Goal: Information Seeking & Learning: Learn about a topic

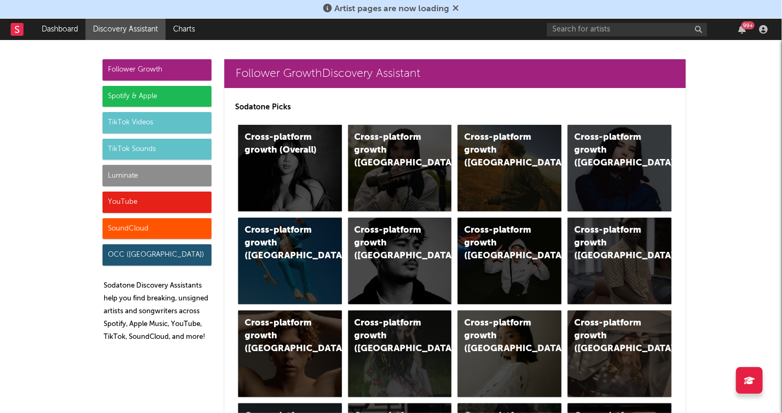
click at [147, 149] on div "TikTok Sounds" at bounding box center [157, 149] width 109 height 21
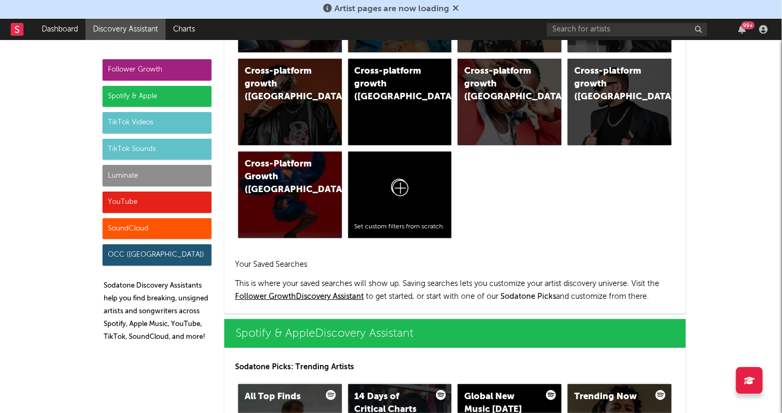
scroll to position [3647, 0]
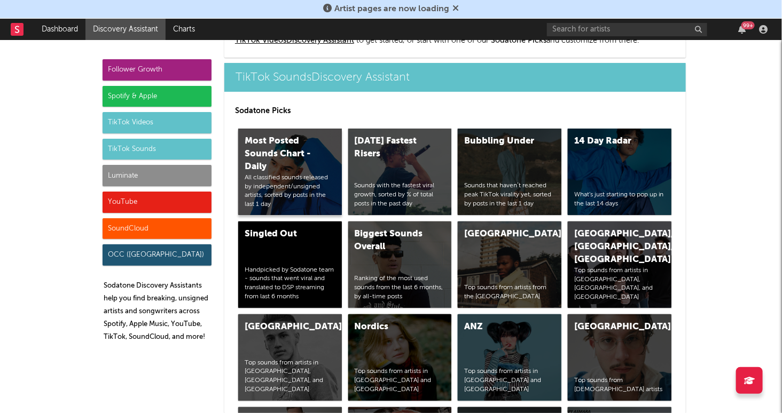
click at [286, 181] on div "All classified sounds released by independent/unsigned artists, sorted by posts…" at bounding box center [290, 192] width 91 height 36
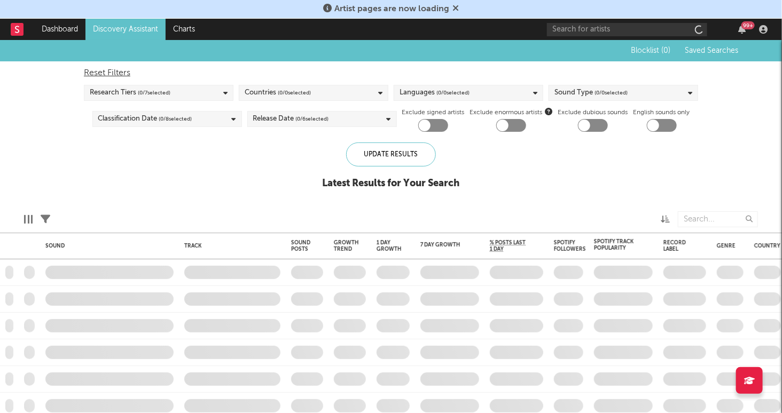
checkbox input "true"
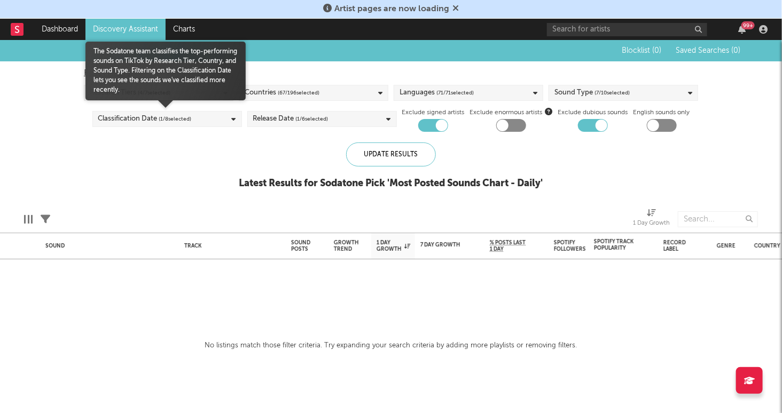
click at [224, 121] on div "Classification Date ( 1 / 8 selected)" at bounding box center [167, 119] width 150 height 16
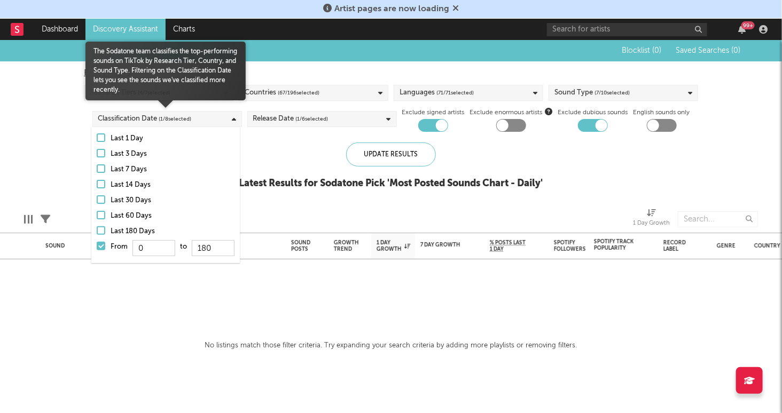
click at [224, 121] on div "Classification Date ( 1 / 8 selected)" at bounding box center [167, 119] width 150 height 16
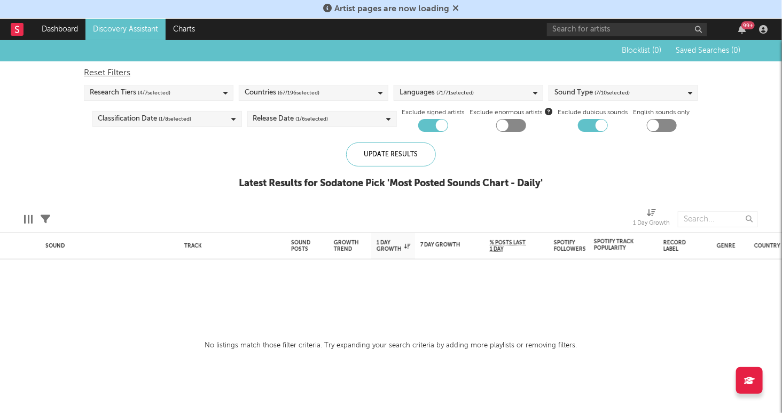
click at [279, 67] on div "Reset Filters" at bounding box center [391, 73] width 614 height 13
checkbox input "false"
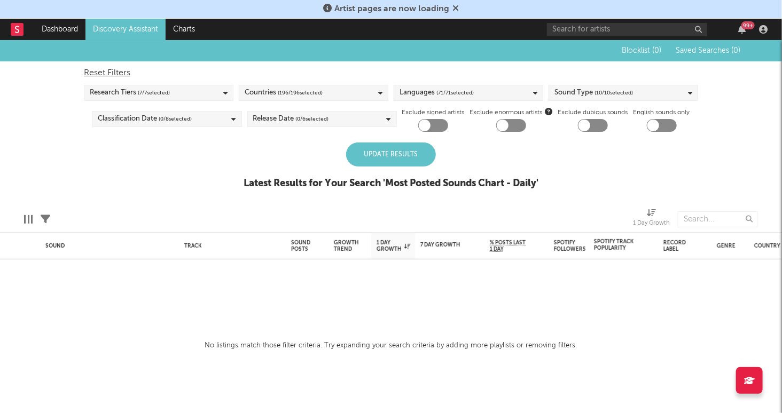
click at [230, 92] on div "Research Tiers ( 7 / 7 selected)" at bounding box center [159, 93] width 150 height 16
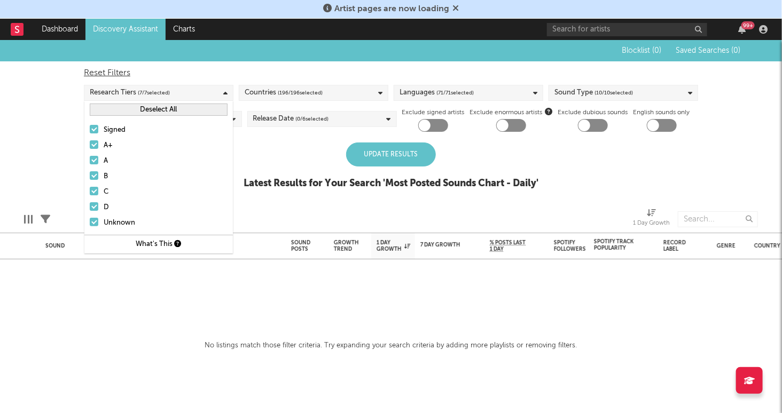
click at [230, 92] on div "Research Tiers ( 7 / 7 selected)" at bounding box center [159, 93] width 150 height 16
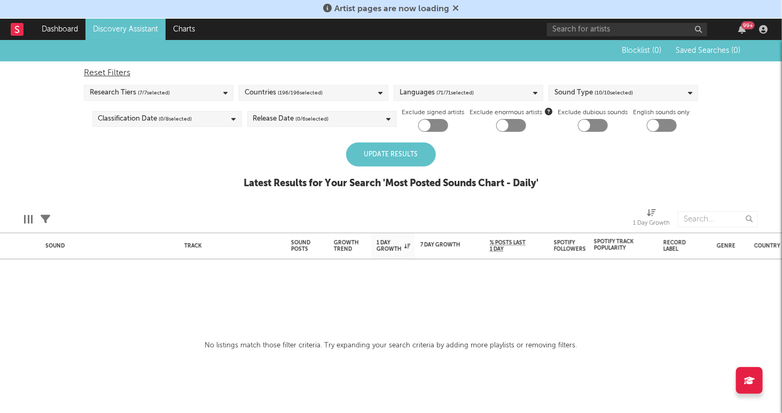
click at [217, 95] on div "Research Tiers ( 7 / 7 selected)" at bounding box center [159, 93] width 150 height 16
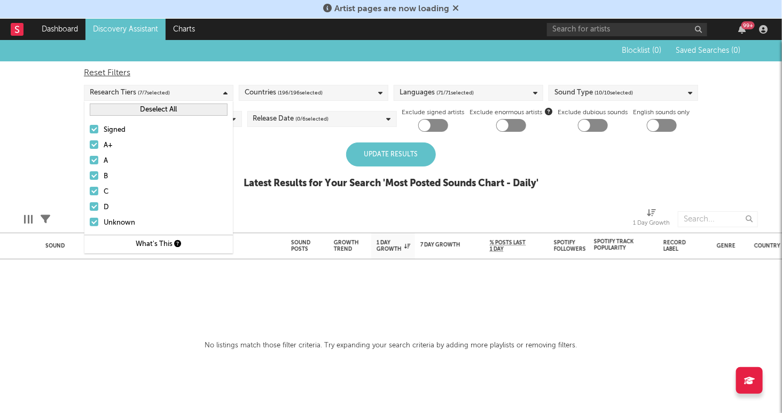
click at [97, 127] on div at bounding box center [94, 129] width 9 height 9
click at [90, 127] on input "Signed" at bounding box center [90, 130] width 0 height 13
click at [429, 72] on div "Reset Filters" at bounding box center [391, 73] width 614 height 13
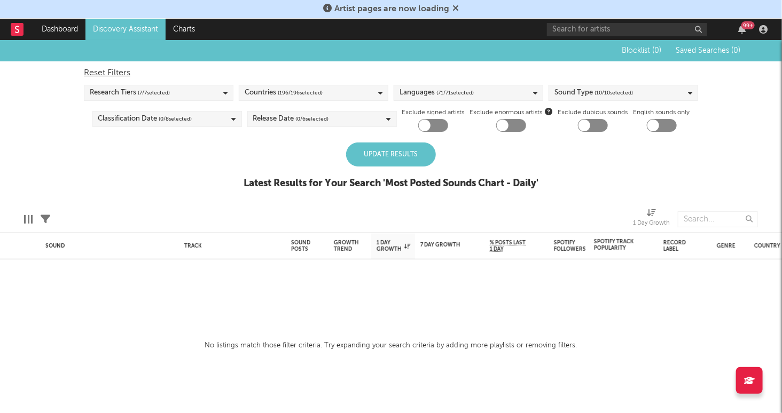
click at [384, 161] on div "Update Results" at bounding box center [391, 155] width 90 height 24
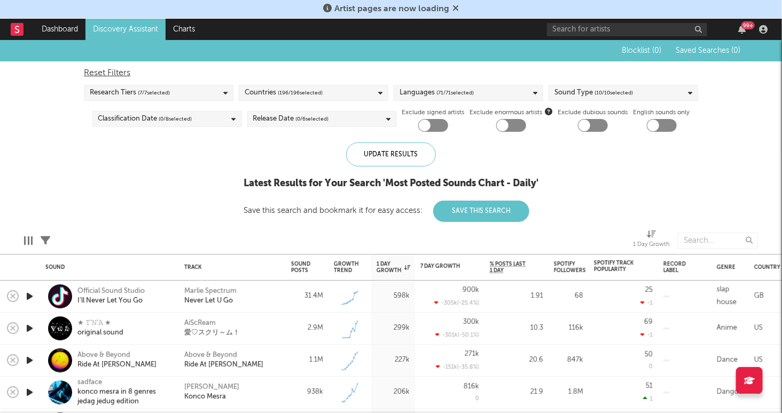
click at [232, 89] on div "Research Tiers ( 7 / 7 selected)" at bounding box center [159, 93] width 150 height 16
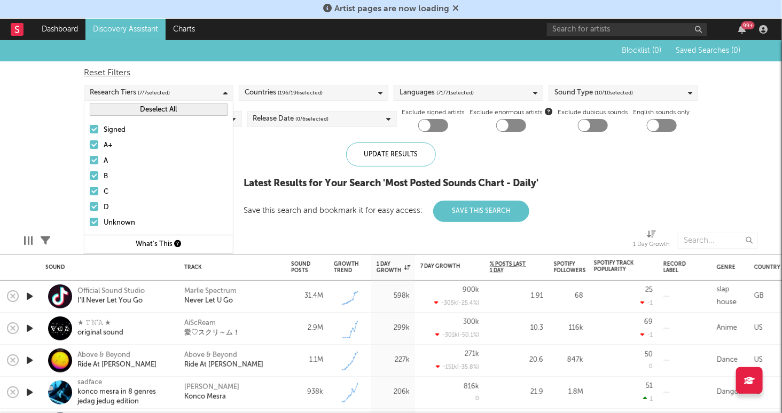
click at [98, 127] on div at bounding box center [94, 129] width 9 height 9
click at [90, 127] on input "Signed" at bounding box center [90, 130] width 0 height 13
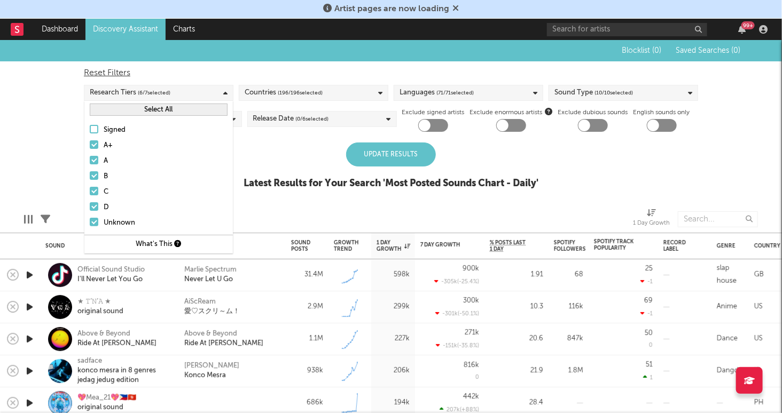
click at [258, 162] on div "Update Results Latest Results for Your Search ' Most Posted Sounds Chart - Dail…" at bounding box center [391, 172] width 295 height 58
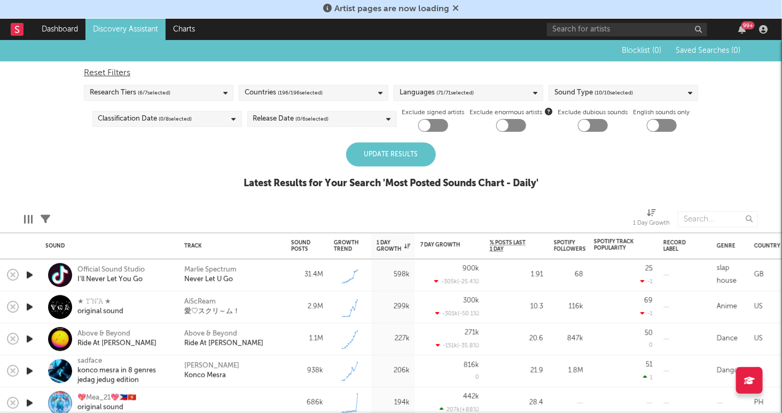
click at [300, 91] on span "( 196 / 196 selected)" at bounding box center [300, 93] width 45 height 13
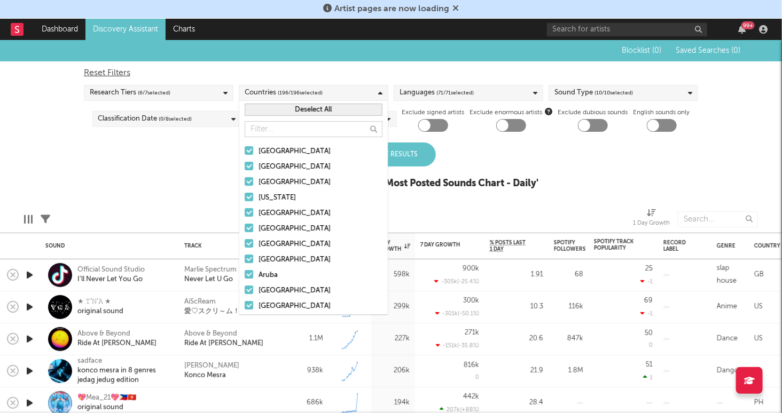
click at [282, 125] on input "text" at bounding box center [314, 129] width 138 height 16
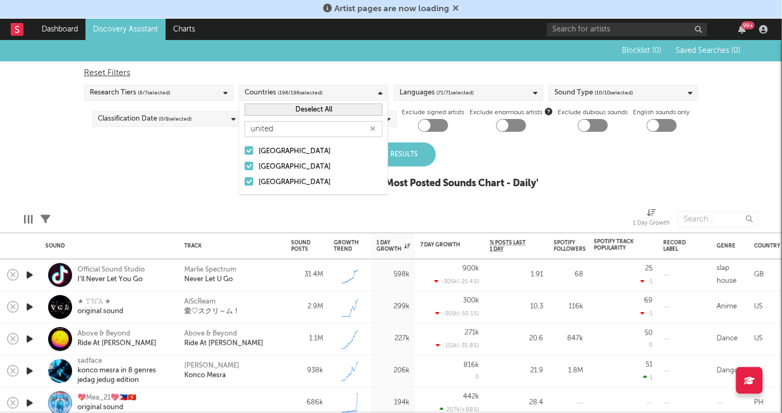
type input "united"
click at [250, 150] on div at bounding box center [249, 150] width 9 height 9
click at [245, 150] on input "United Arab Emirates" at bounding box center [245, 151] width 0 height 13
click at [248, 165] on div at bounding box center [249, 166] width 9 height 9
click at [245, 165] on input "United Kingdom" at bounding box center [245, 167] width 0 height 13
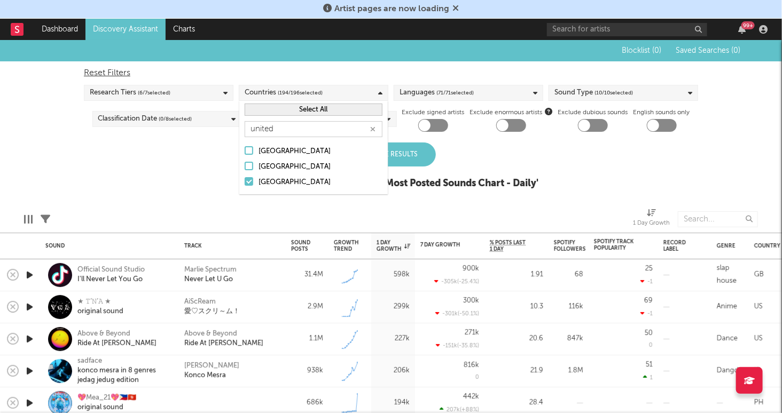
click at [494, 158] on div "Update Results Latest Results for Your Search ' Most Posted Sounds Chart - Dail…" at bounding box center [391, 172] width 295 height 58
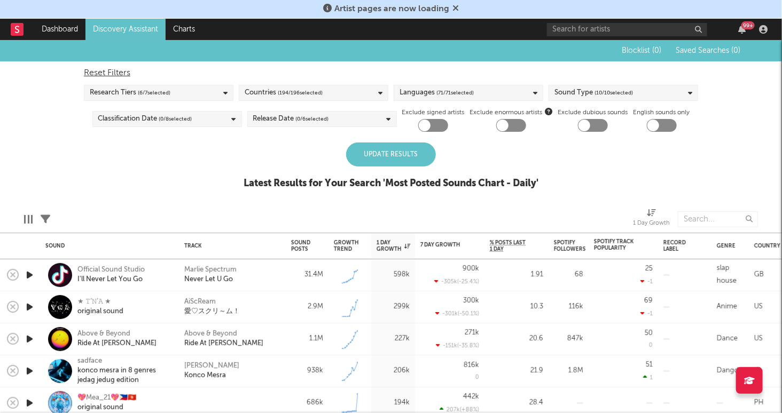
click at [341, 87] on div "Countries ( 194 / 196 selected)" at bounding box center [314, 93] width 150 height 16
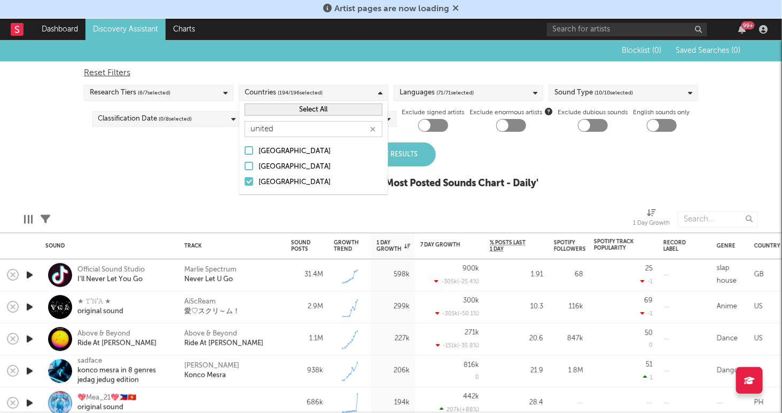
click at [312, 112] on button "Select All" at bounding box center [314, 110] width 138 height 12
click at [313, 112] on button "Deselect All" at bounding box center [314, 110] width 138 height 12
click at [250, 182] on div at bounding box center [249, 181] width 9 height 9
click at [245, 182] on input "[GEOGRAPHIC_DATA]" at bounding box center [245, 182] width 0 height 13
click at [443, 177] on div "Update Results Latest Results for Your Search ' Most Posted Sounds Chart - Dail…" at bounding box center [391, 172] width 295 height 58
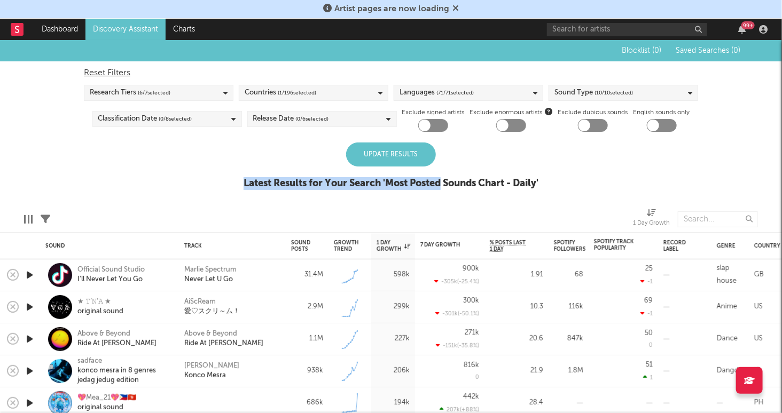
click at [483, 93] on div "Languages ( 71 / 71 selected)" at bounding box center [469, 93] width 150 height 16
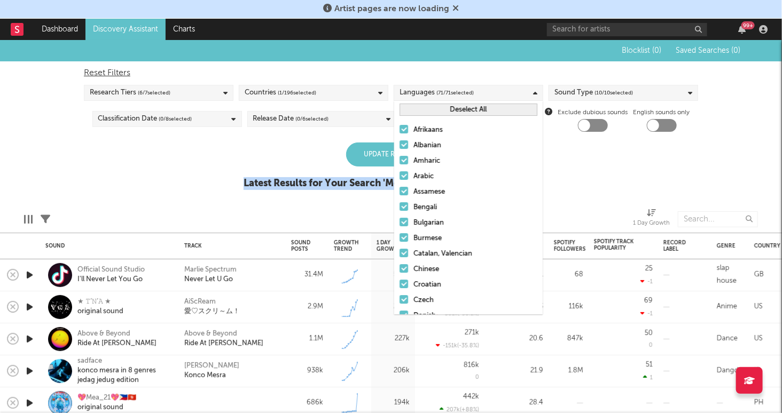
click at [474, 92] on div "Languages ( 71 / 71 selected)" at bounding box center [469, 93] width 150 height 16
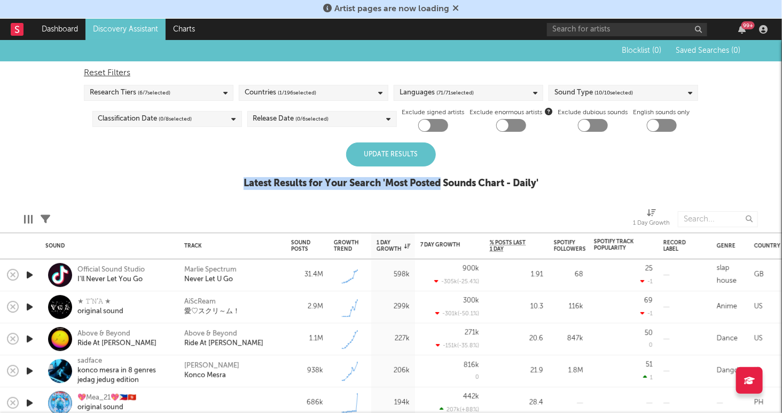
click at [529, 90] on div "Languages ( 71 / 71 selected)" at bounding box center [469, 93] width 150 height 16
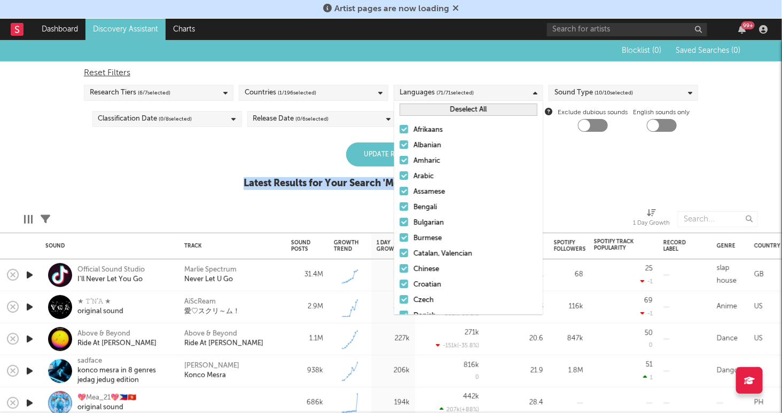
click at [459, 107] on button "Deselect All" at bounding box center [469, 110] width 138 height 12
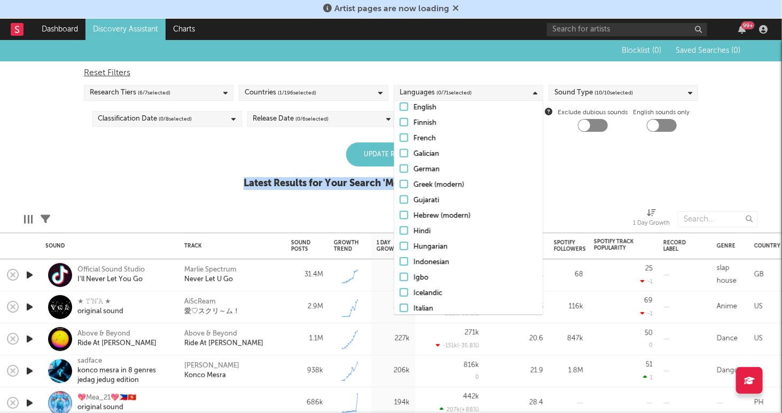
scroll to position [206, 0]
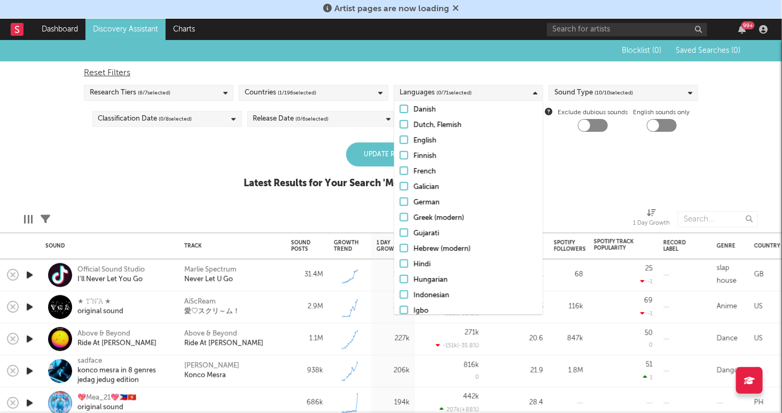
click at [404, 138] on div at bounding box center [404, 140] width 9 height 9
click at [400, 138] on input "English" at bounding box center [400, 141] width 0 height 13
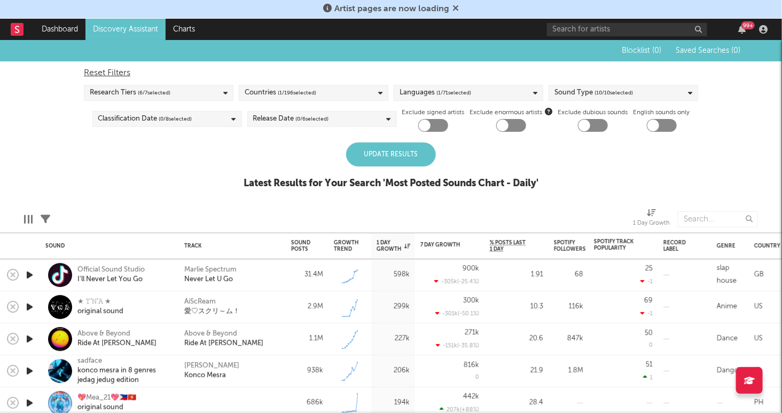
click at [591, 182] on div "Blocklist ( 0 ) Saved Searches ( 0 ) Reset Filters Research Tiers ( 6 / 7 selec…" at bounding box center [391, 120] width 782 height 161
click at [622, 93] on span "( 10 / 10 selected)" at bounding box center [614, 93] width 38 height 13
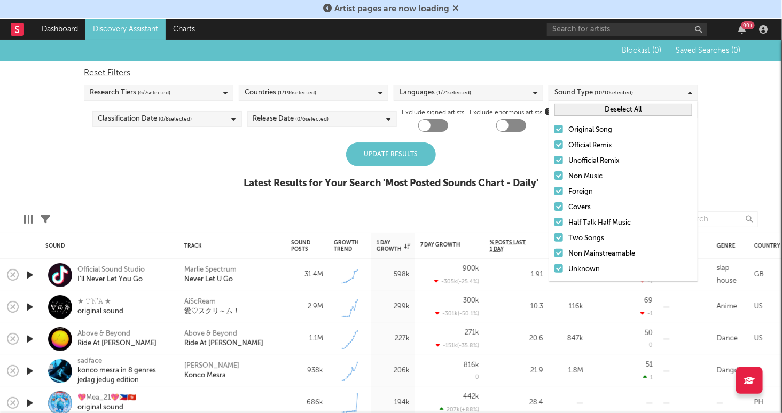
click at [478, 155] on div "Update Results Latest Results for Your Search ' Most Posted Sounds Chart - Dail…" at bounding box center [391, 172] width 295 height 58
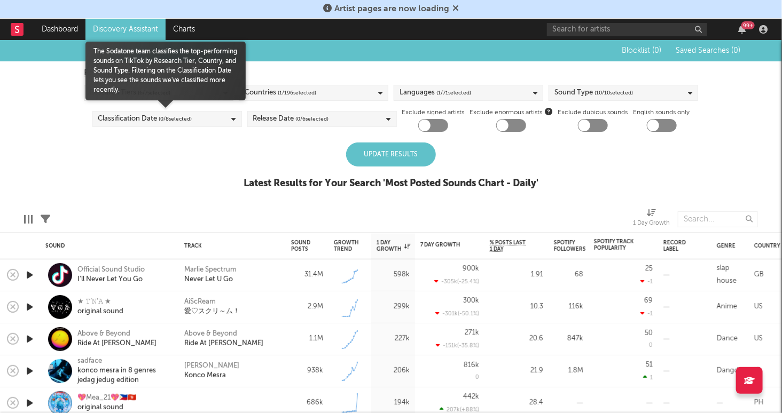
click at [226, 121] on div "Classification Date ( 0 / 8 selected)" at bounding box center [167, 119] width 150 height 16
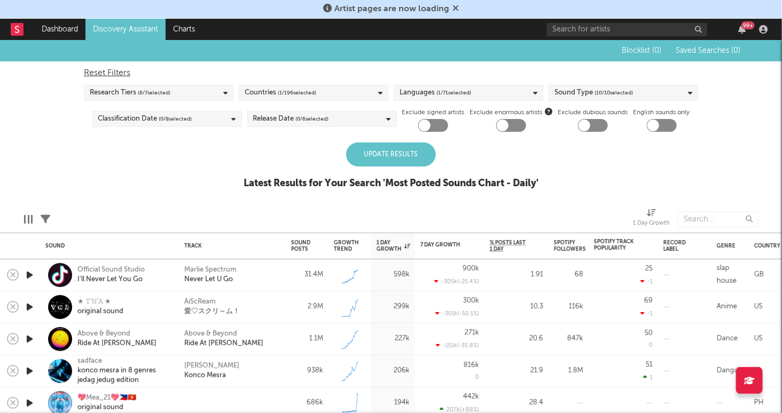
click at [273, 132] on div "Blocklist ( 0 ) Saved Searches ( 0 ) Reset Filters Research Tiers ( 6 / 7 selec…" at bounding box center [391, 120] width 782 height 161
click at [333, 123] on div "Release Date ( 0 / 6 selected)" at bounding box center [322, 119] width 150 height 16
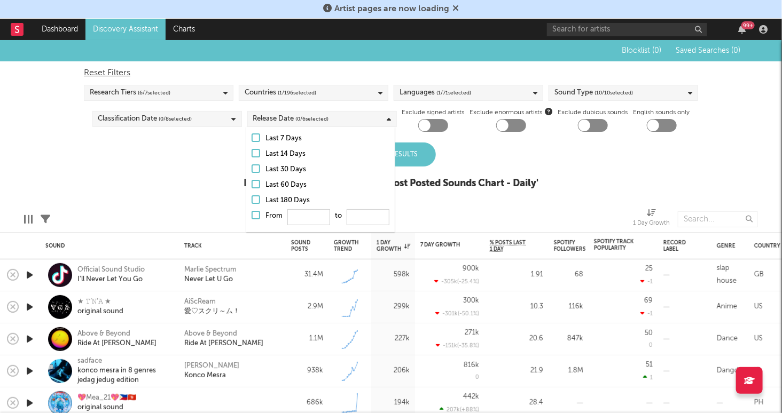
click at [484, 144] on div "Update Results Latest Results for Your Search ' Most Posted Sounds Chart - Dail…" at bounding box center [391, 172] width 295 height 58
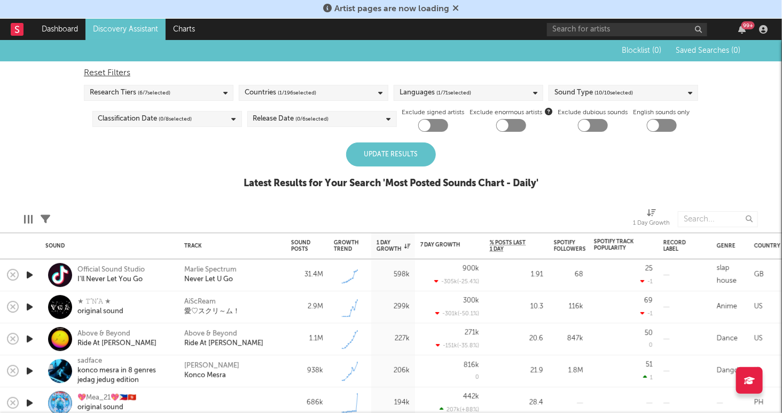
click at [654, 94] on div "Sound Type ( 10 / 10 selected)" at bounding box center [624, 93] width 150 height 16
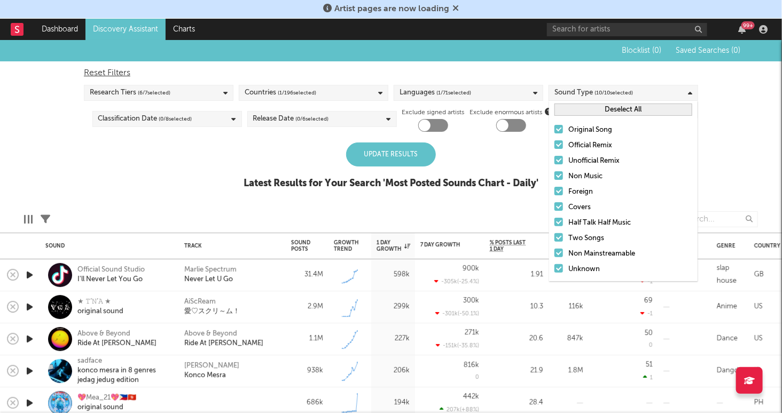
click at [470, 159] on div "Update Results Latest Results for Your Search ' Most Posted Sounds Chart - Dail…" at bounding box center [391, 172] width 295 height 58
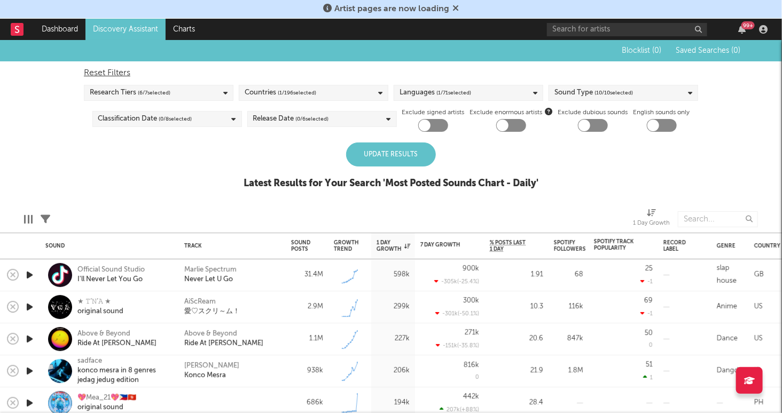
click at [390, 153] on div "Update Results" at bounding box center [391, 155] width 90 height 24
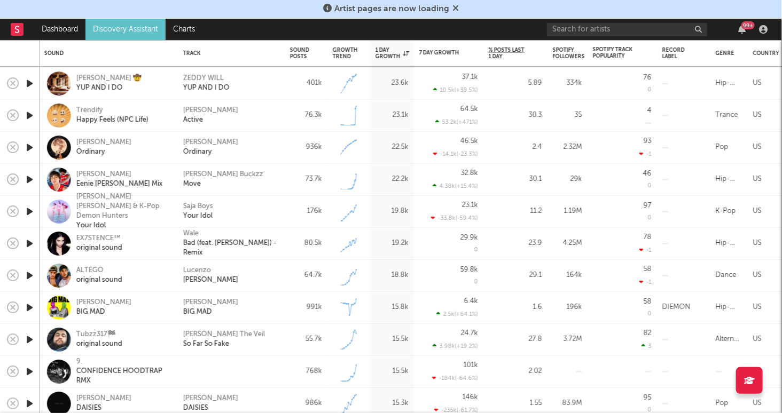
click at [30, 307] on icon "button" at bounding box center [29, 307] width 11 height 13
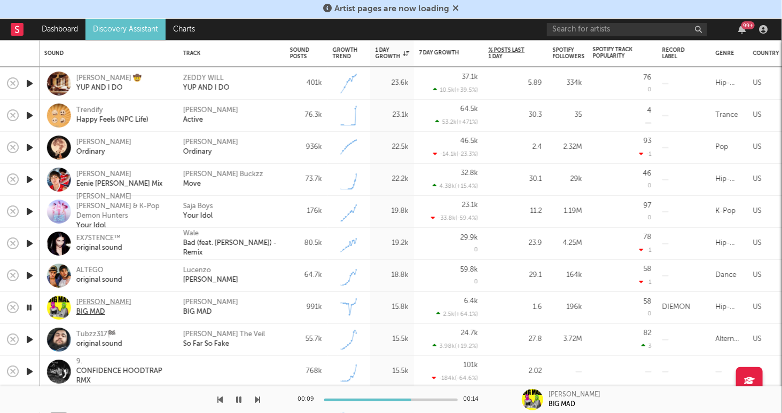
click at [86, 303] on div "Ktlyn" at bounding box center [103, 304] width 55 height 10
click at [194, 301] on div "Ktlyn" at bounding box center [210, 304] width 55 height 10
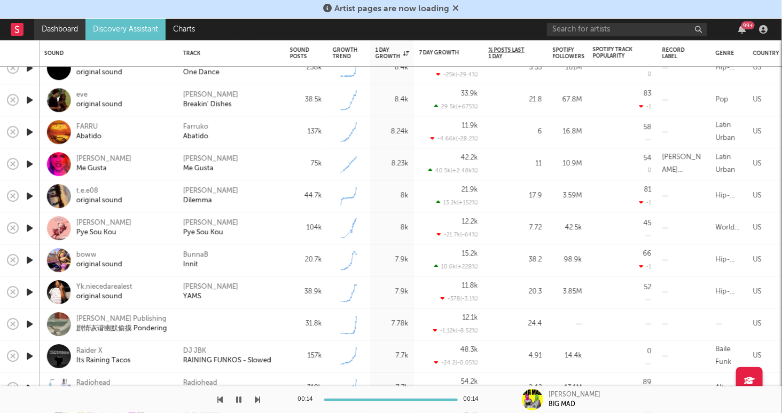
click at [62, 27] on link "Dashboard" at bounding box center [59, 29] width 51 height 21
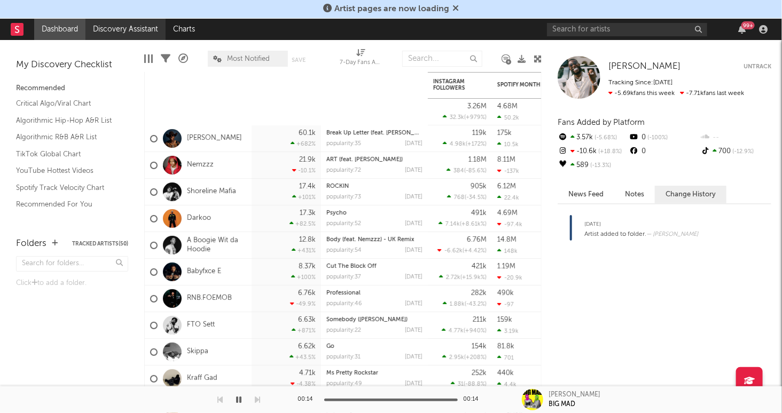
click at [122, 30] on link "Discovery Assistant" at bounding box center [125, 29] width 80 height 21
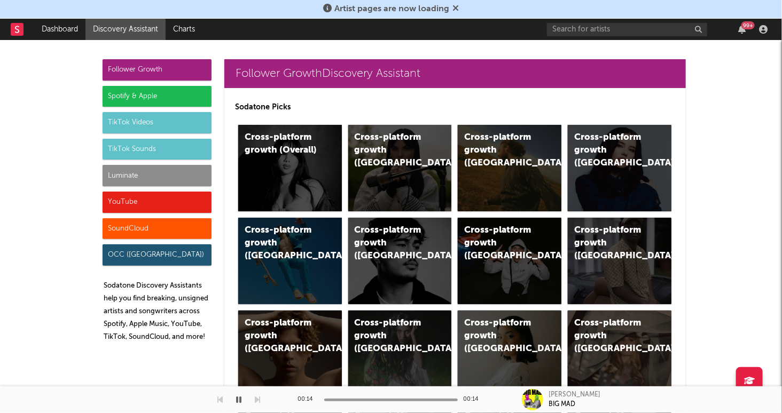
click at [135, 176] on div "Luminate" at bounding box center [157, 175] width 109 height 21
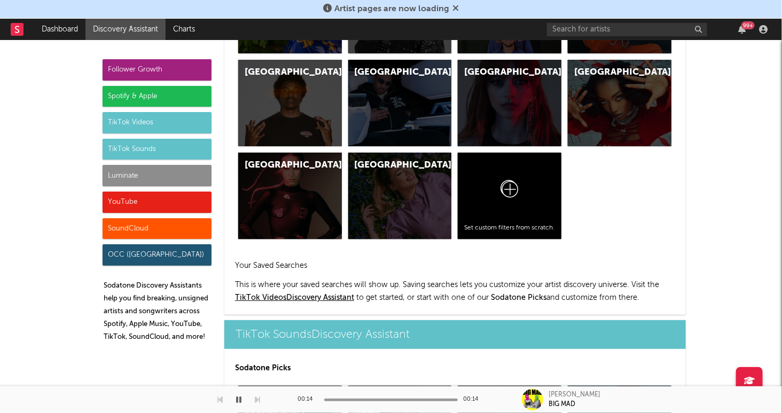
scroll to position [4717, 0]
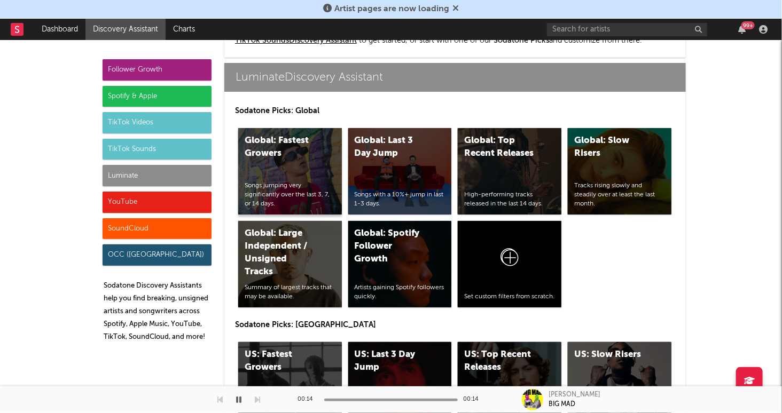
click at [303, 154] on div "Global: Fastest Growers" at bounding box center [281, 148] width 73 height 26
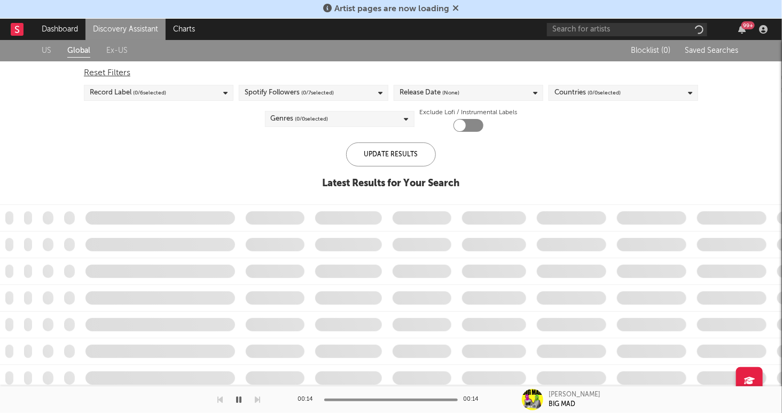
checkbox input "true"
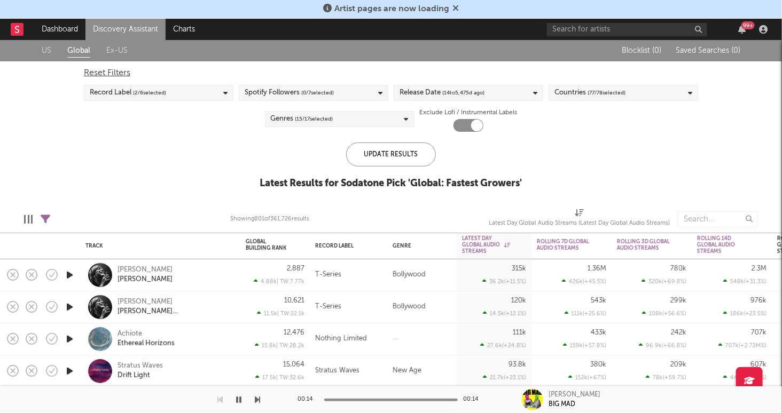
click at [229, 87] on div "Record Label ( 2 / 6 selected)" at bounding box center [159, 93] width 150 height 16
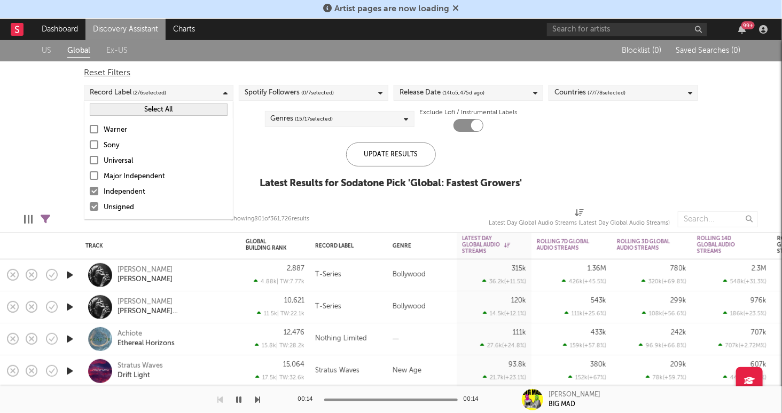
click at [288, 139] on div "US Global Ex-US Blocklist ( 0 ) Saved Searches ( 0 ) Reset Filters Record Label…" at bounding box center [391, 120] width 782 height 161
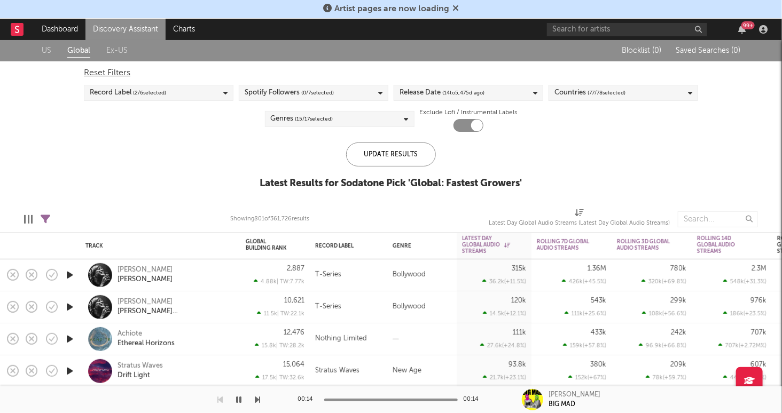
click at [362, 92] on div "Spotify Followers ( 0 / 7 selected)" at bounding box center [314, 93] width 150 height 16
click at [471, 44] on div "US Global Ex-US" at bounding box center [324, 50] width 565 height 21
click at [525, 92] on div "Release Date ( 14 to 5,475 d ago)" at bounding box center [469, 93] width 150 height 16
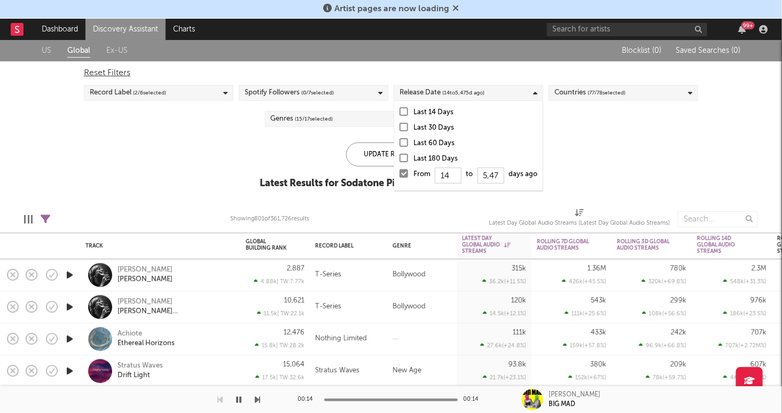
click at [605, 96] on span "( 77 / 78 selected)" at bounding box center [607, 93] width 38 height 13
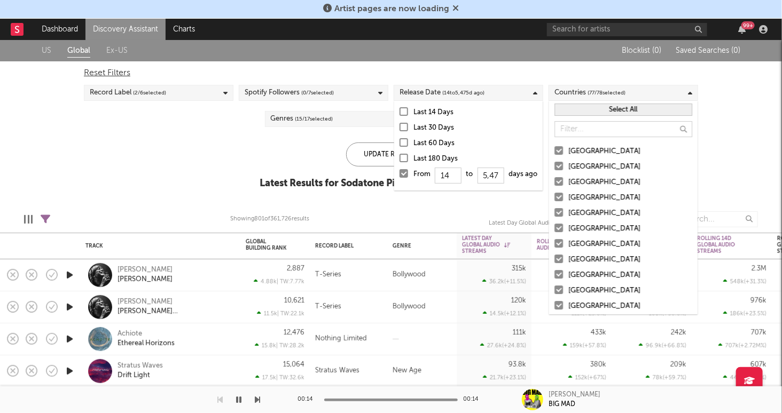
click at [603, 113] on button "Select All" at bounding box center [623, 110] width 138 height 12
click at [603, 111] on button "Deselect All" at bounding box center [623, 110] width 138 height 12
click at [560, 148] on div at bounding box center [558, 150] width 9 height 9
click at [554, 148] on input "[GEOGRAPHIC_DATA]" at bounding box center [554, 151] width 0 height 13
click at [265, 139] on div "US Global Ex-US Blocklist ( 0 ) Saved Searches ( 0 ) Reset Filters Record Label…" at bounding box center [391, 120] width 782 height 161
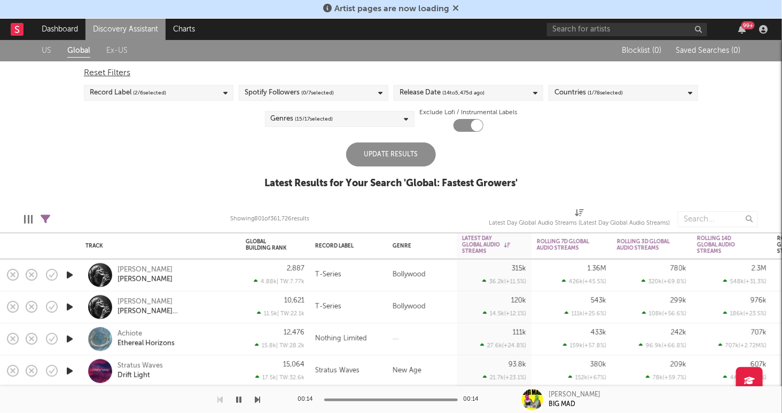
click at [340, 120] on div "Genres ( 15 / 17 selected)" at bounding box center [340, 119] width 150 height 16
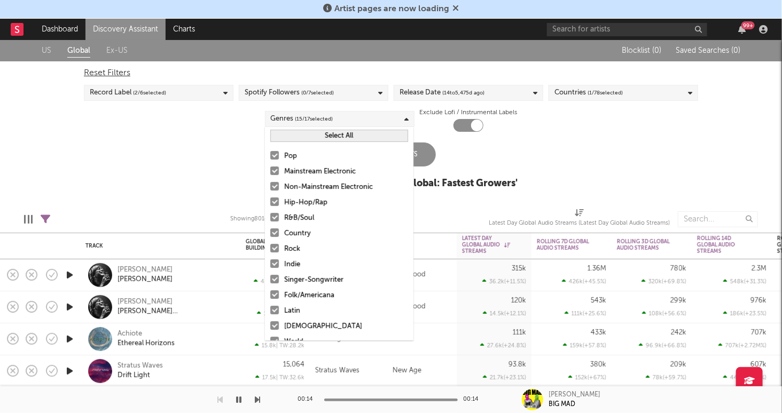
click at [317, 138] on button "Select All" at bounding box center [339, 136] width 138 height 12
click at [329, 136] on button "Deselect All" at bounding box center [339, 136] width 138 height 12
click at [278, 201] on div at bounding box center [274, 202] width 9 height 9
click at [270, 201] on input "Hip-Hop/Rap" at bounding box center [270, 203] width 0 height 13
click at [277, 222] on label "R&B/Soul" at bounding box center [339, 218] width 138 height 13
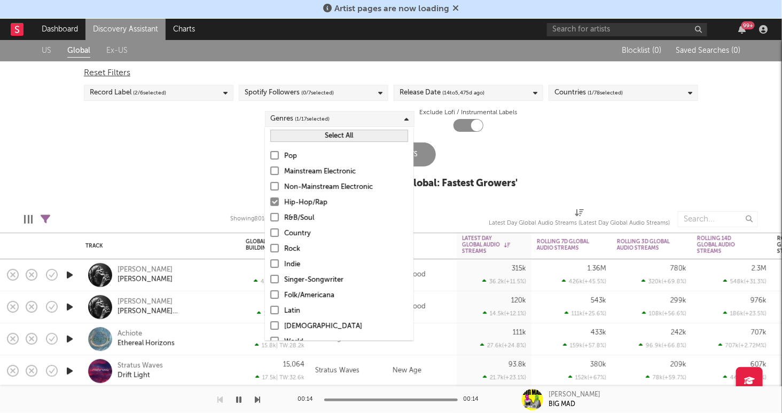
click at [270, 222] on input "R&B/Soul" at bounding box center [270, 218] width 0 height 13
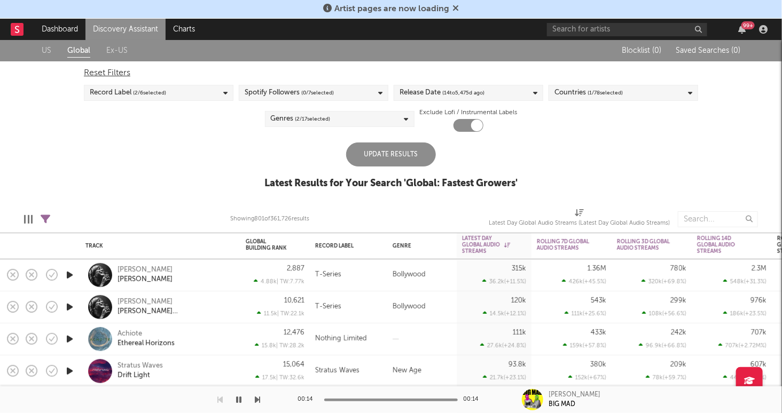
click at [505, 129] on div "Exclude Lofi / Instrumental Labels" at bounding box center [469, 119] width 98 height 26
click at [409, 156] on div "Update Results" at bounding box center [391, 155] width 90 height 24
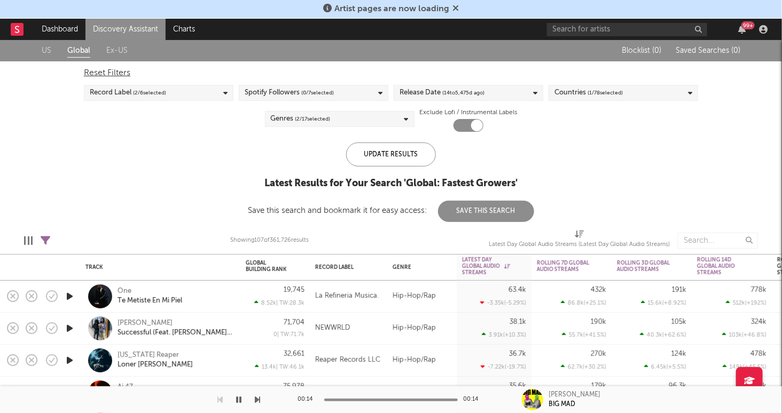
click at [70, 328] on icon "button" at bounding box center [69, 328] width 11 height 13
click at [132, 324] on div "Pcf Jaey" at bounding box center [145, 324] width 55 height 10
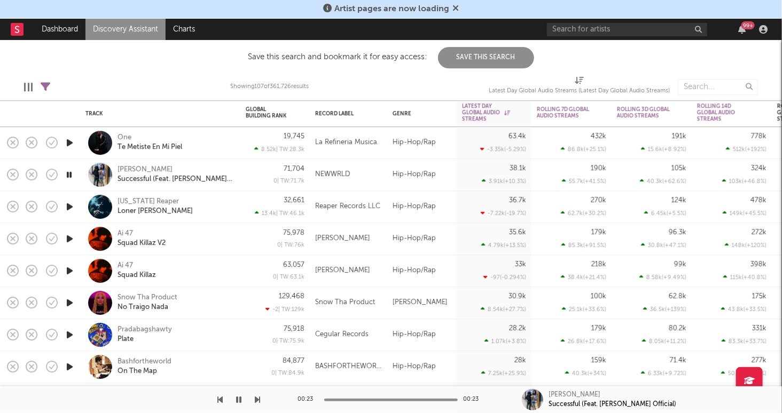
click at [68, 207] on icon "button" at bounding box center [69, 206] width 11 height 13
click at [158, 200] on div "Tennessee Reaper" at bounding box center [148, 203] width 61 height 10
click at [68, 237] on icon "button" at bounding box center [69, 238] width 11 height 13
click at [130, 266] on div "Ai 47" at bounding box center [125, 267] width 15 height 10
click at [69, 302] on icon "button" at bounding box center [69, 302] width 11 height 13
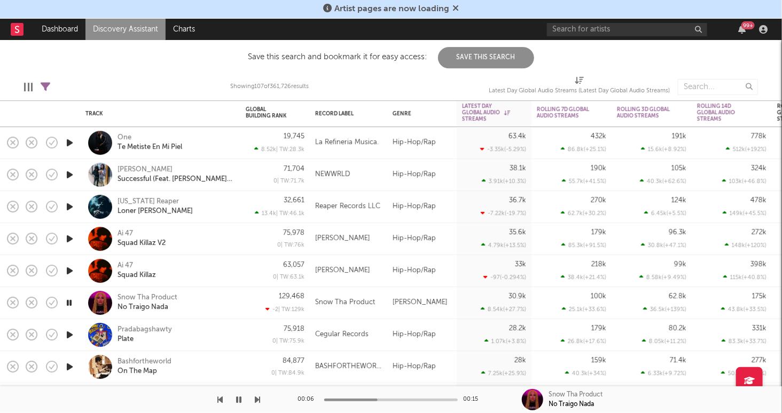
click at [70, 302] on icon "button" at bounding box center [69, 302] width 10 height 13
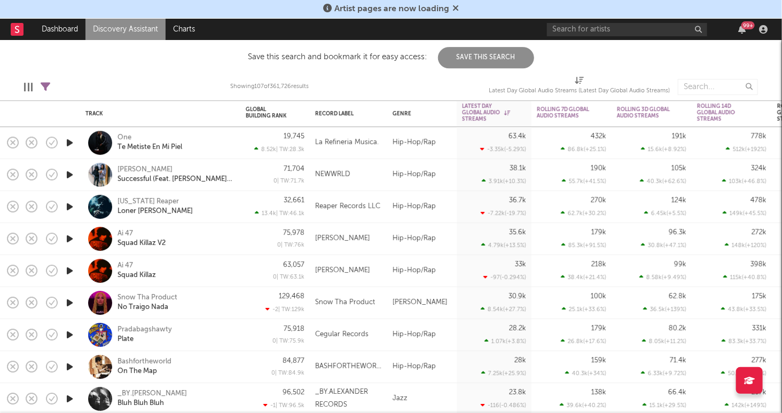
click at [71, 334] on icon "button" at bounding box center [69, 334] width 11 height 13
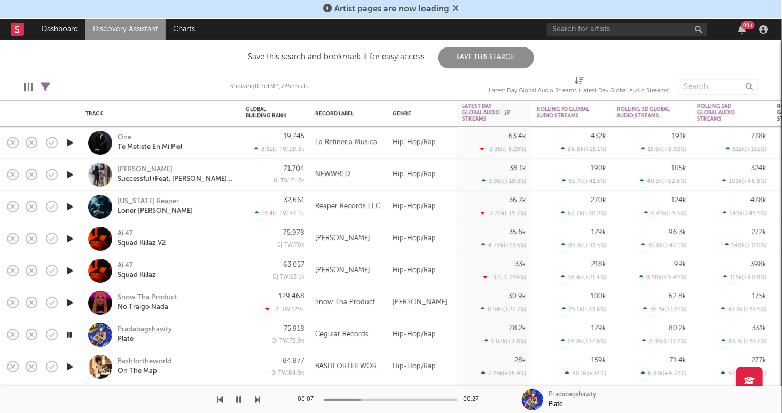
click at [143, 328] on div "Pradabagshawty" at bounding box center [145, 331] width 54 height 10
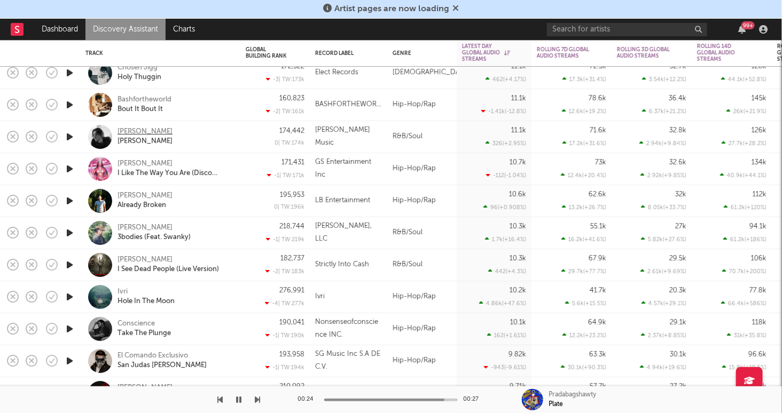
click at [140, 130] on div "[PERSON_NAME]" at bounding box center [145, 133] width 55 height 10
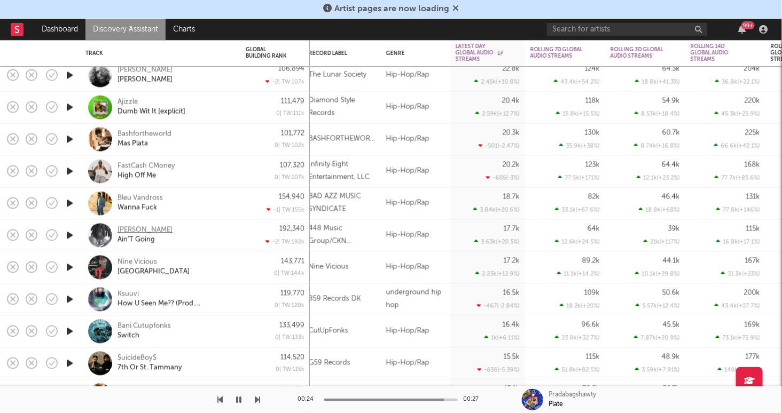
click at [153, 229] on div "[PERSON_NAME]" at bounding box center [145, 231] width 55 height 10
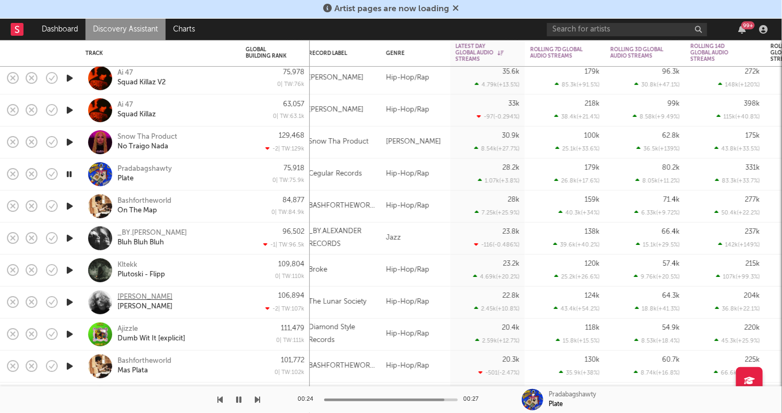
click at [143, 298] on div "[PERSON_NAME]" at bounding box center [145, 298] width 55 height 10
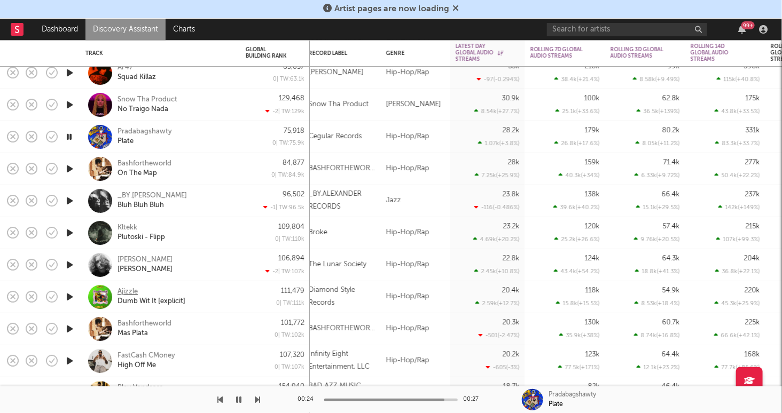
click at [133, 291] on div "Ajizzle" at bounding box center [128, 293] width 20 height 10
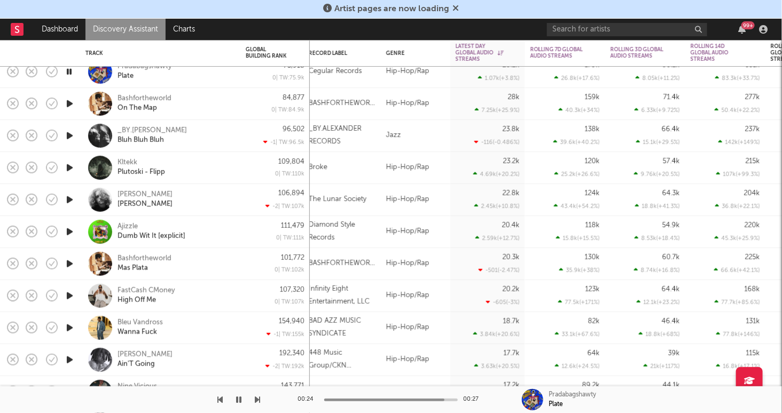
click at [70, 295] on icon "button" at bounding box center [69, 296] width 11 height 13
click at [163, 291] on div "FastCash CMoney" at bounding box center [147, 291] width 58 height 10
click at [71, 360] on icon "button" at bounding box center [69, 360] width 11 height 13
click at [72, 359] on icon "button" at bounding box center [69, 360] width 10 height 13
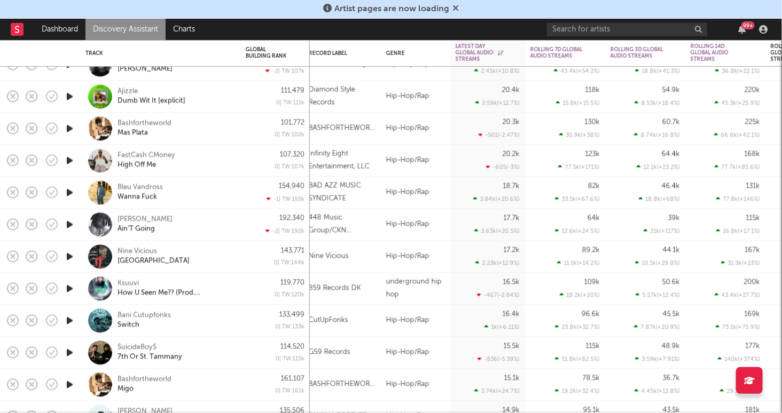
click at [69, 320] on icon "button" at bounding box center [69, 321] width 11 height 13
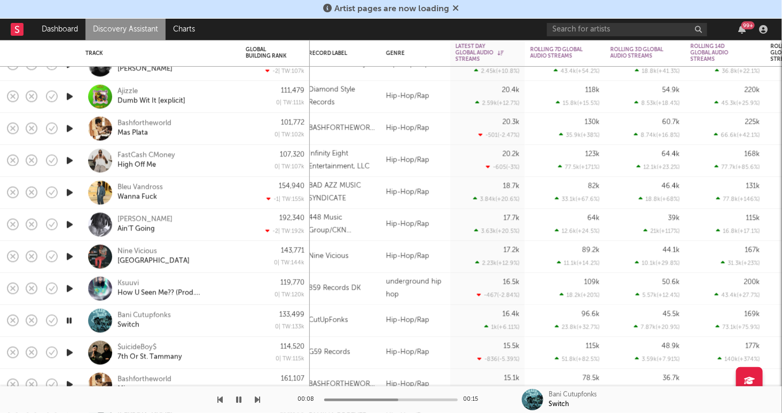
click at [71, 322] on icon "button" at bounding box center [69, 321] width 10 height 13
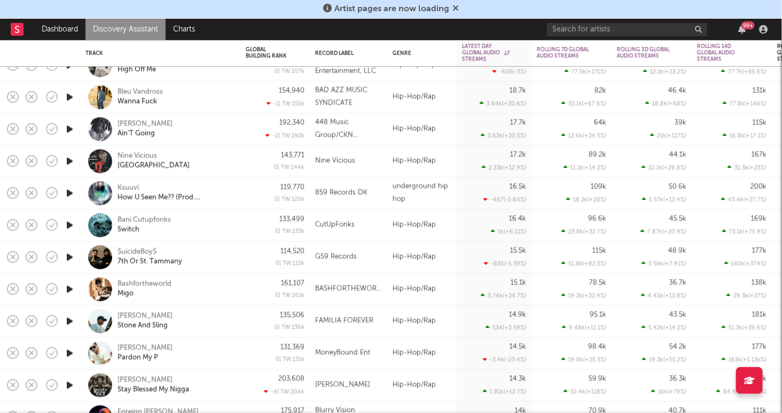
click at [71, 320] on icon "button" at bounding box center [69, 321] width 11 height 13
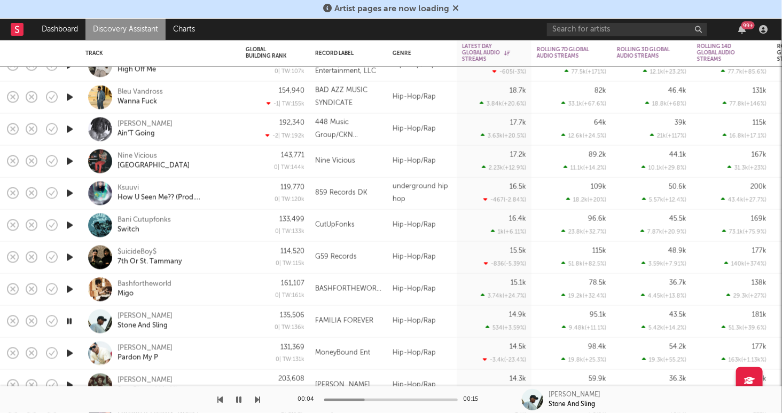
click at [68, 320] on icon "button" at bounding box center [69, 321] width 10 height 13
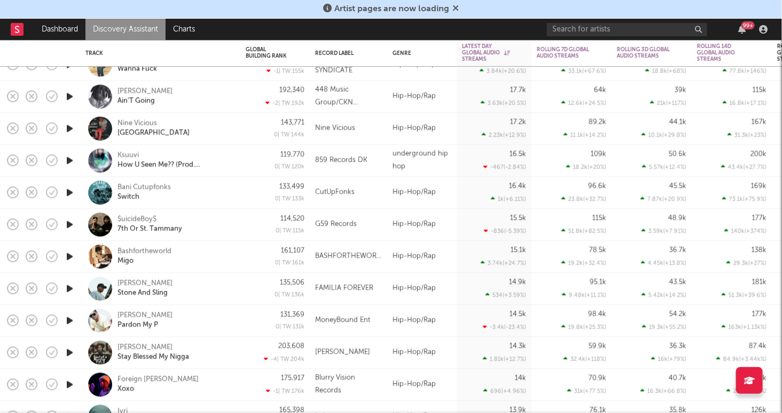
click at [70, 319] on icon "button" at bounding box center [69, 321] width 11 height 13
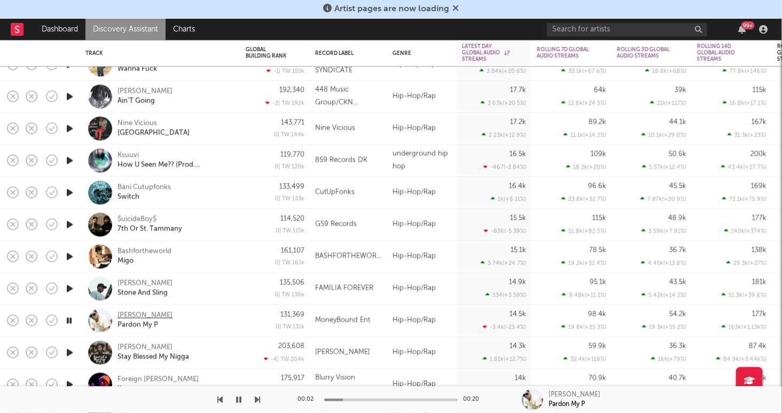
click at [132, 315] on div "T., Tracy" at bounding box center [145, 316] width 55 height 10
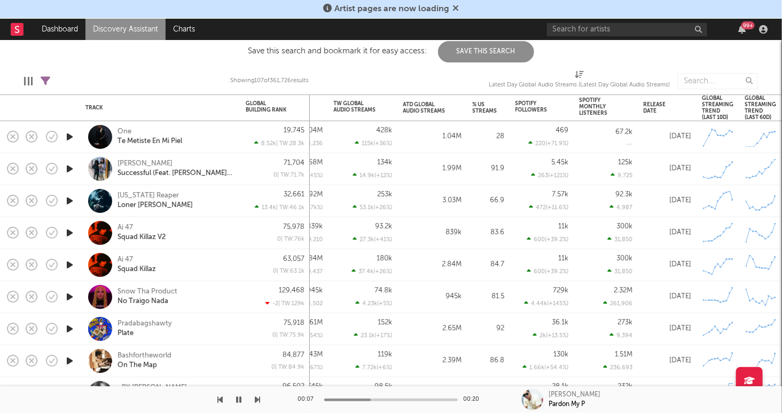
click at [72, 232] on icon "button" at bounding box center [69, 232] width 11 height 13
click at [71, 263] on icon "button" at bounding box center [69, 265] width 11 height 13
click at [71, 265] on icon "button" at bounding box center [69, 265] width 10 height 13
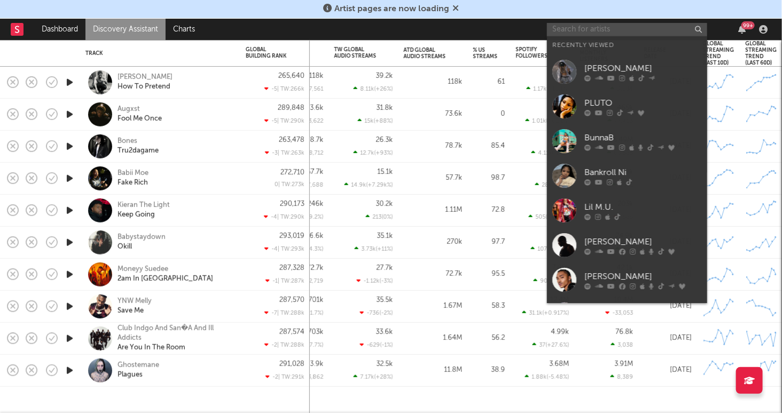
click at [649, 31] on input "text" at bounding box center [627, 29] width 160 height 13
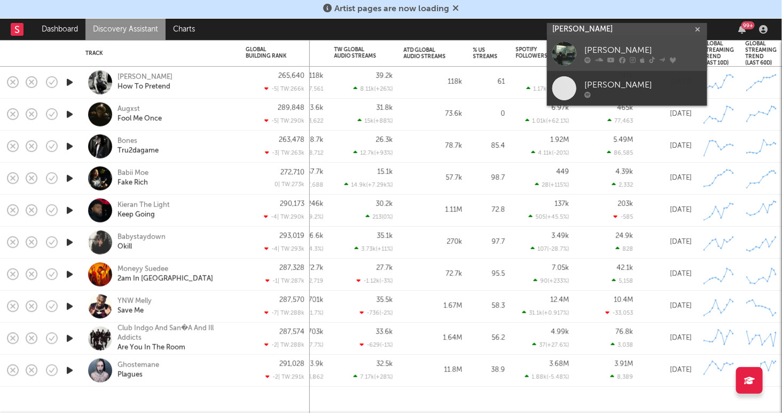
type input "[PERSON_NAME]"
click at [679, 51] on div "[PERSON_NAME]" at bounding box center [643, 50] width 118 height 13
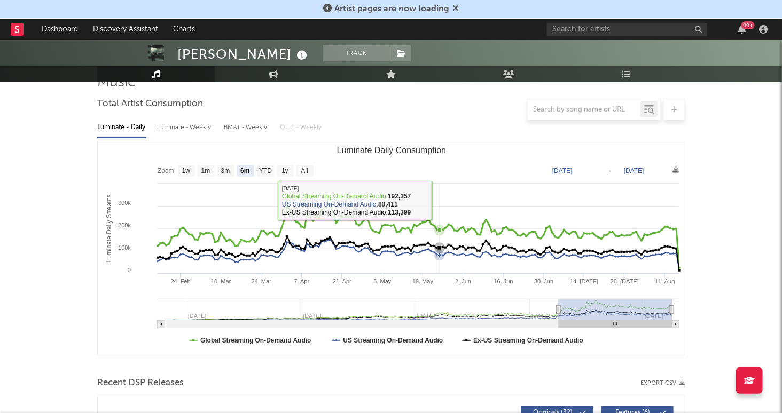
scroll to position [102, 0]
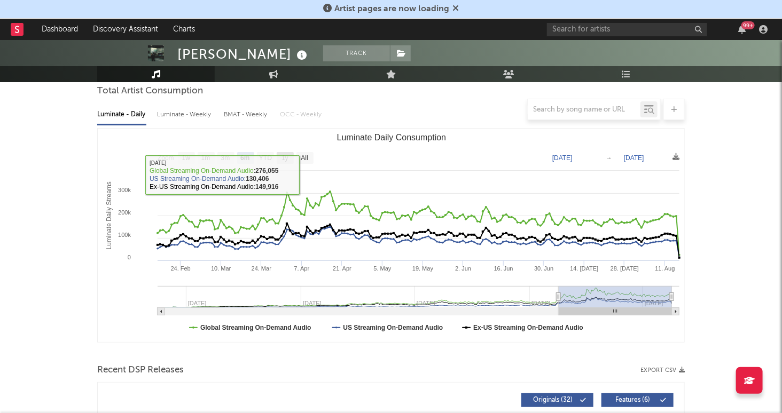
click at [283, 157] on text "1y" at bounding box center [284, 158] width 7 height 7
select select "1y"
type input "2024-08-16"
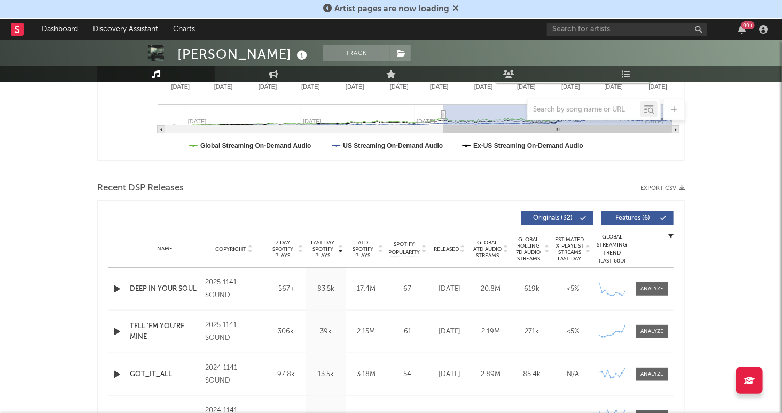
scroll to position [325, 0]
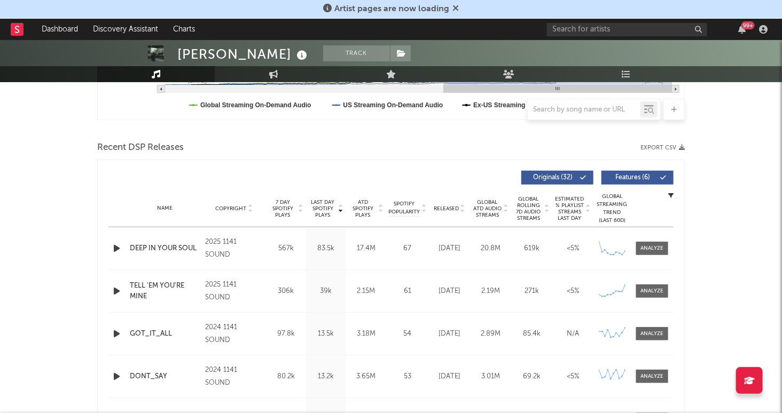
click at [119, 245] on icon "button" at bounding box center [116, 248] width 11 height 13
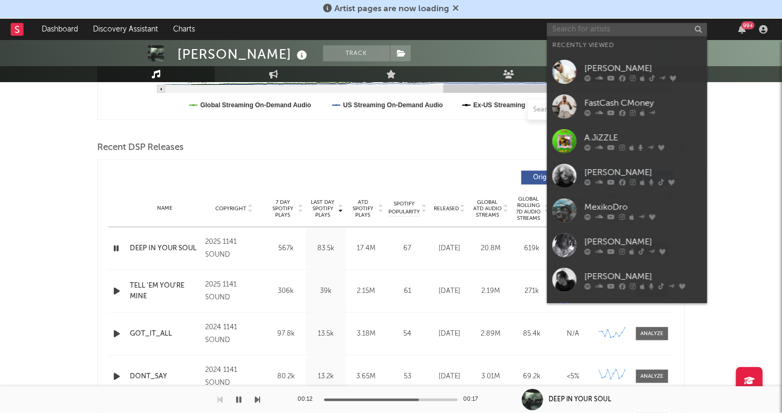
click at [631, 26] on input "text" at bounding box center [627, 29] width 160 height 13
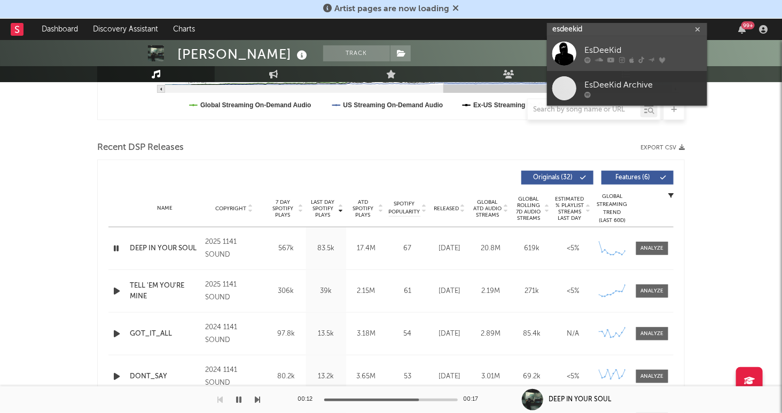
type input "esdeekid"
click at [671, 47] on div "EsDeeKid" at bounding box center [643, 50] width 118 height 13
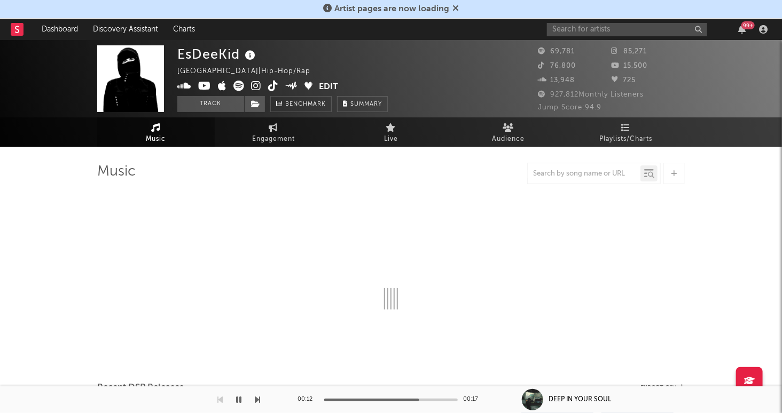
select select "6m"
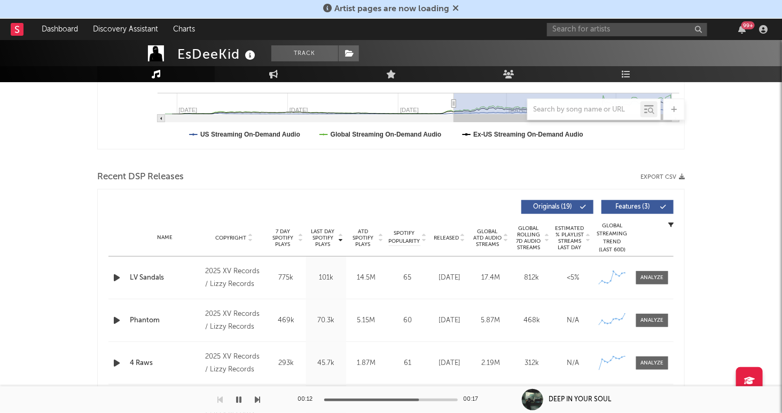
scroll to position [300, 0]
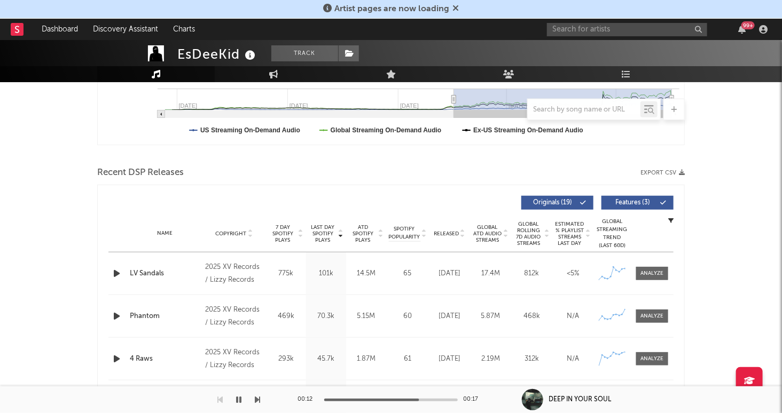
click at [116, 270] on icon "button" at bounding box center [116, 273] width 11 height 13
click at [116, 272] on icon "button" at bounding box center [116, 273] width 10 height 13
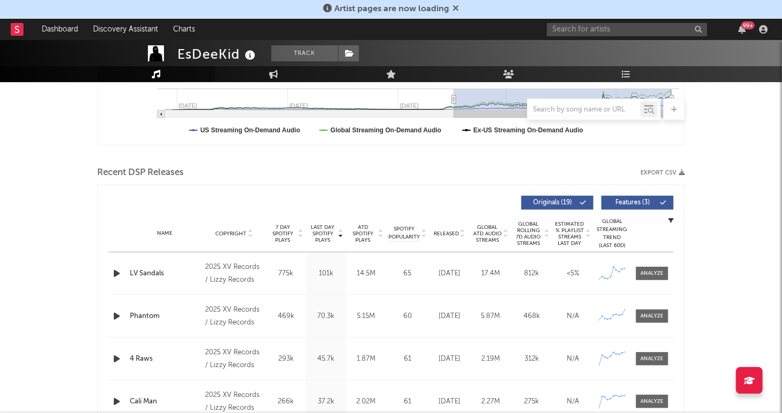
click at [116, 315] on icon "button" at bounding box center [116, 316] width 11 height 13
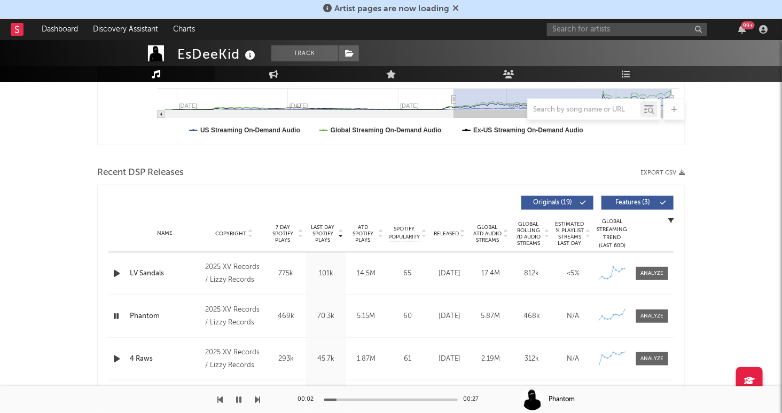
click at [118, 315] on icon "button" at bounding box center [116, 316] width 10 height 13
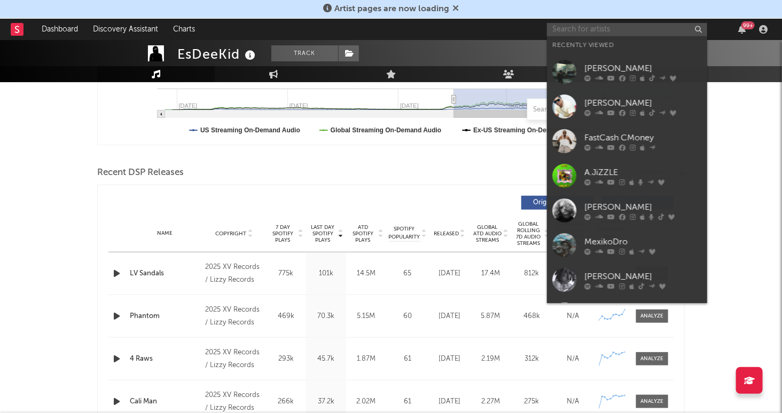
click at [609, 30] on input "text" at bounding box center [627, 29] width 160 height 13
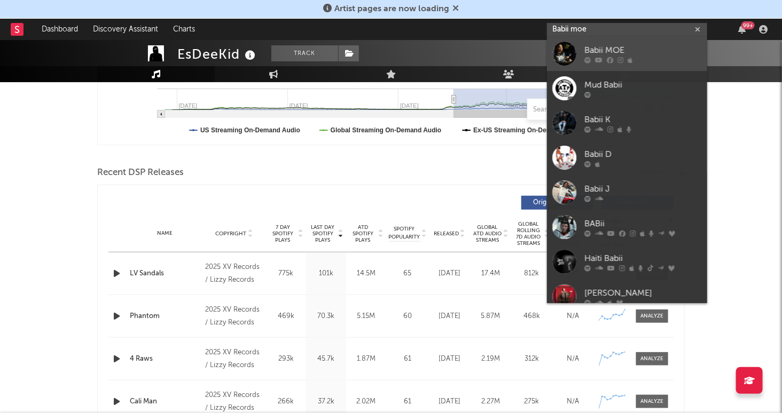
type input "Babii moe"
click at [663, 48] on div "Babii MOE" at bounding box center [643, 50] width 118 height 13
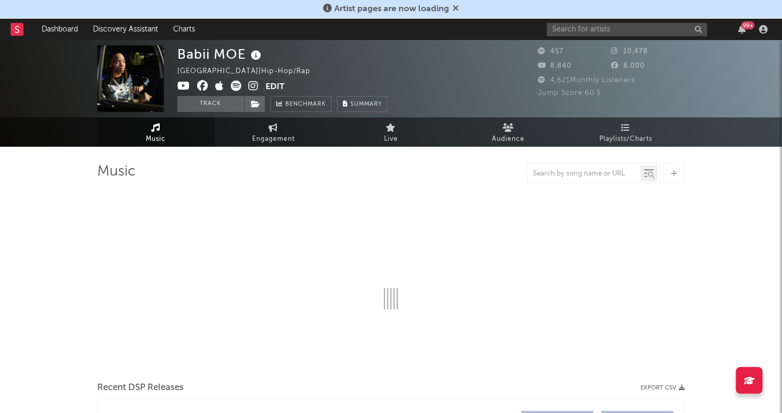
select select "1w"
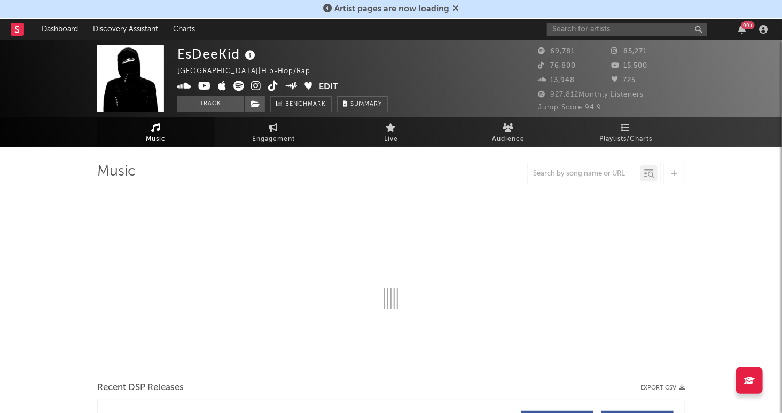
select select "6m"
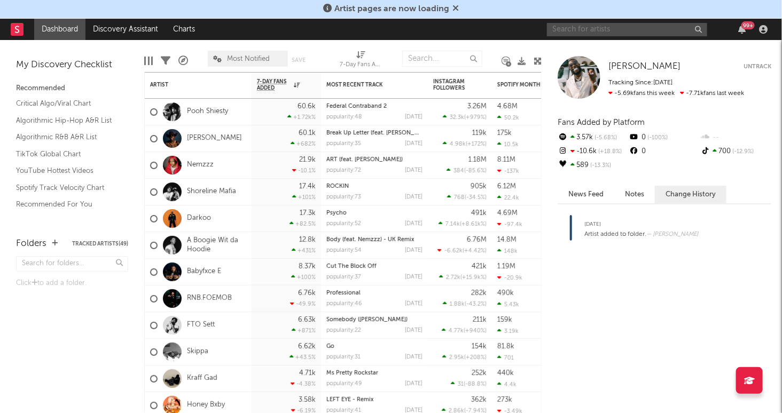
click at [598, 27] on input "text" at bounding box center [627, 29] width 160 height 13
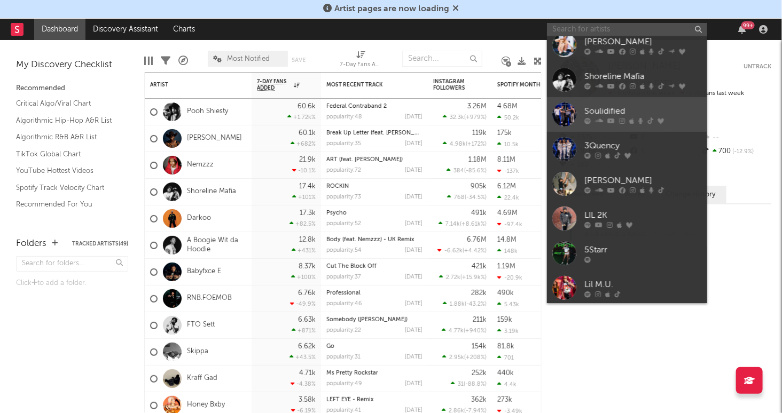
scroll to position [98, 0]
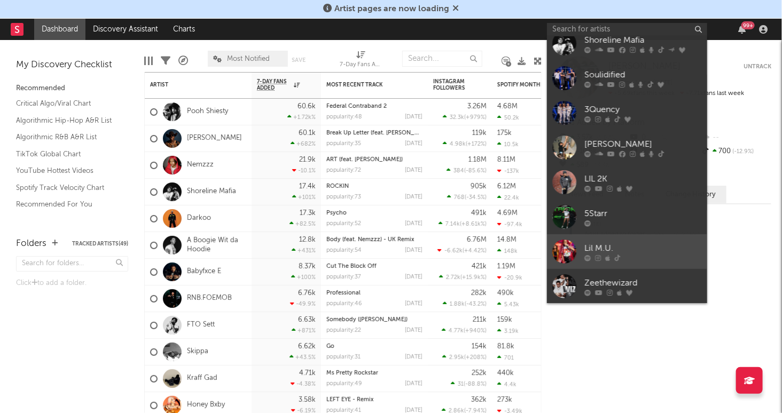
click at [637, 245] on div "Lil M.U." at bounding box center [643, 249] width 118 height 13
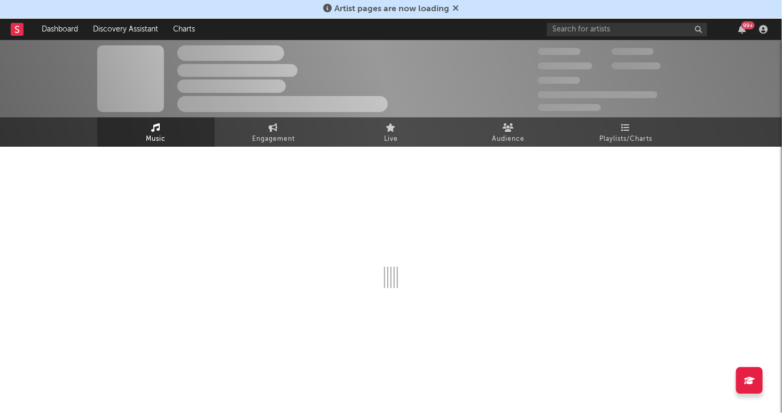
select select "1w"
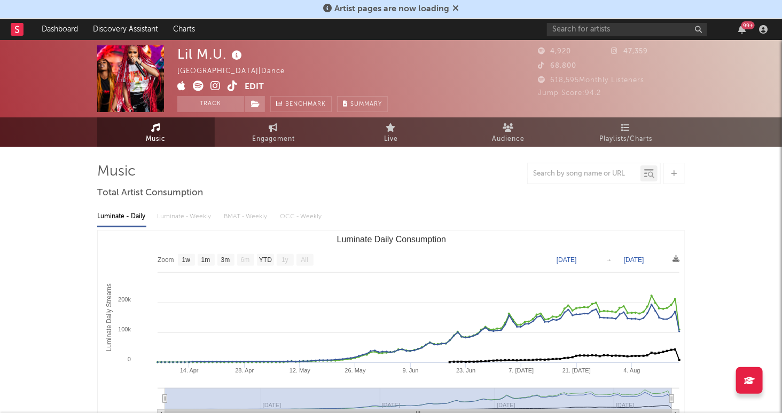
click at [605, 21] on div "99 +" at bounding box center [659, 29] width 224 height 21
click at [605, 31] on input "text" at bounding box center [627, 29] width 160 height 13
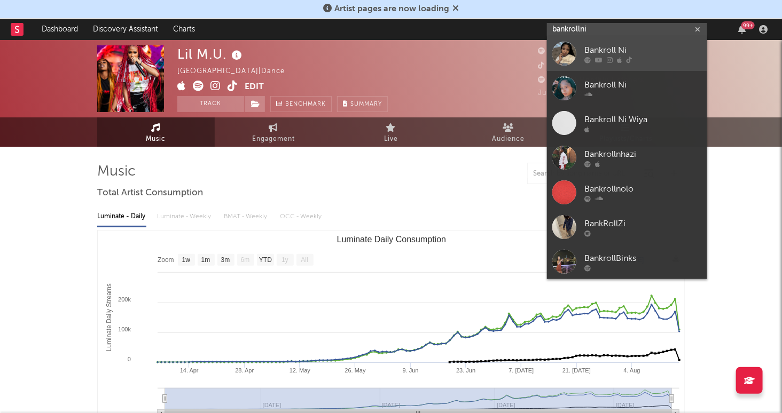
type input "bankrollni"
click at [611, 45] on div "Bankroll Ni" at bounding box center [643, 50] width 118 height 13
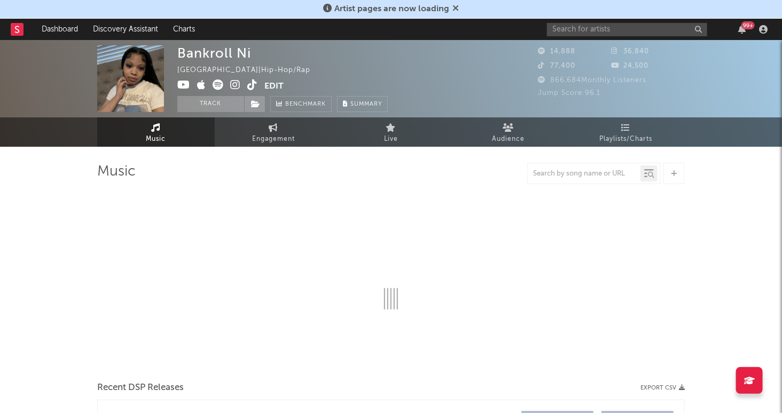
select select "1w"
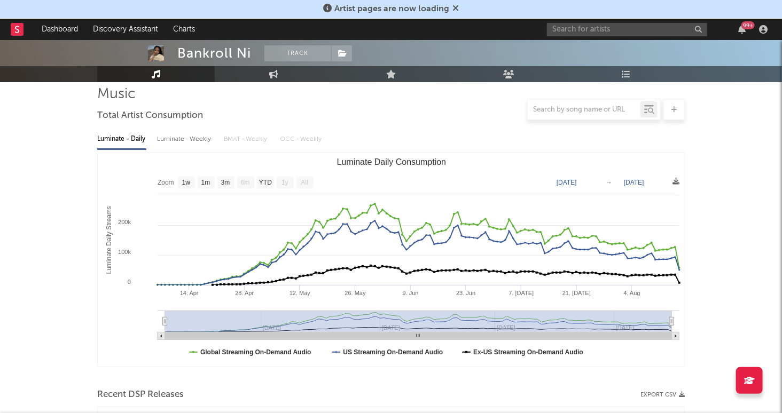
scroll to position [80, 0]
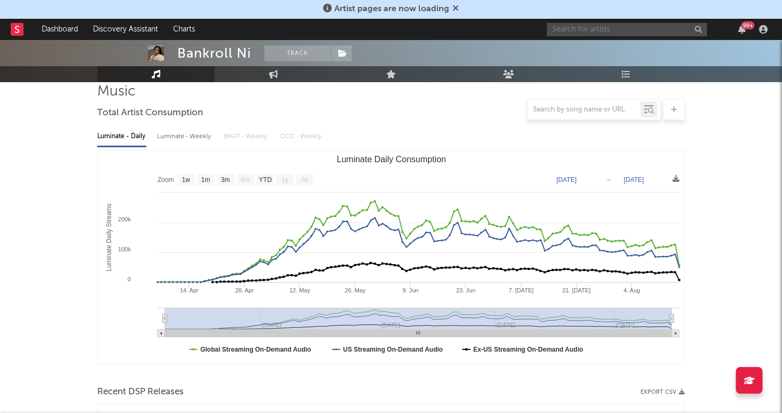
click at [587, 30] on input "text" at bounding box center [627, 29] width 160 height 13
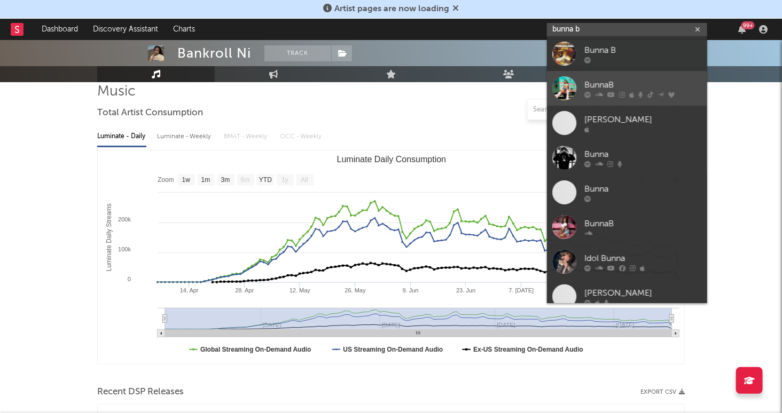
type input "bunna b"
click at [634, 81] on div "BunnaB" at bounding box center [643, 85] width 118 height 13
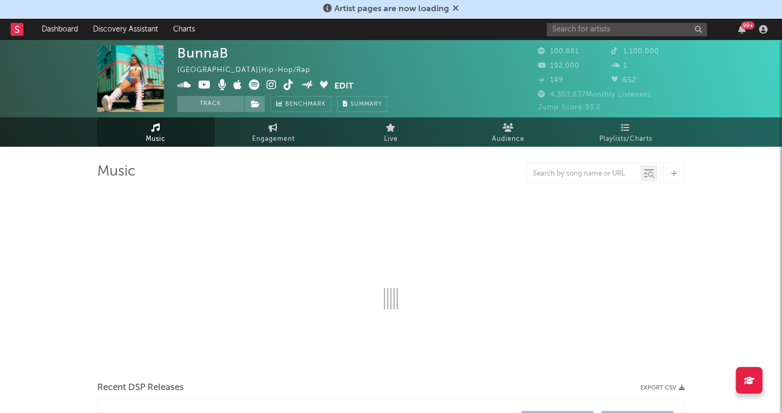
select select "6m"
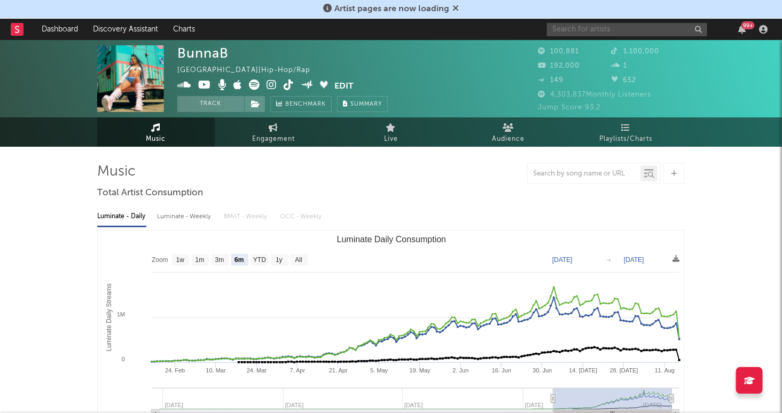
click at [608, 30] on input "text" at bounding box center [627, 29] width 160 height 13
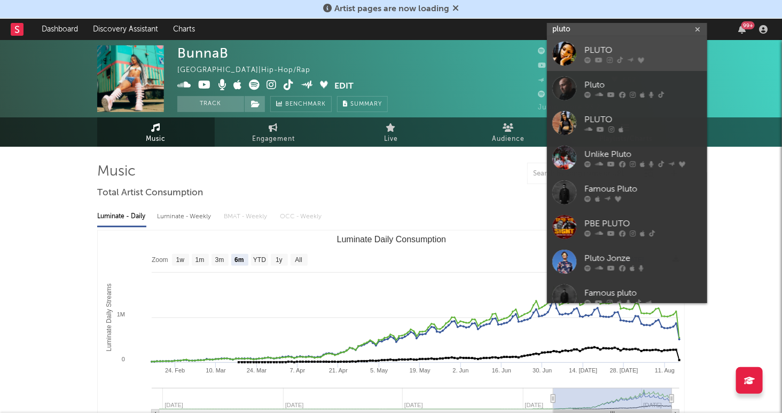
type input "pluto"
click at [623, 49] on div "PLUTO" at bounding box center [643, 50] width 118 height 13
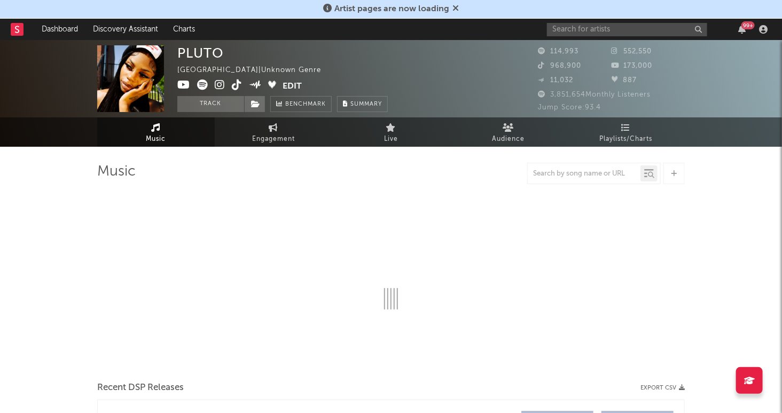
select select "6m"
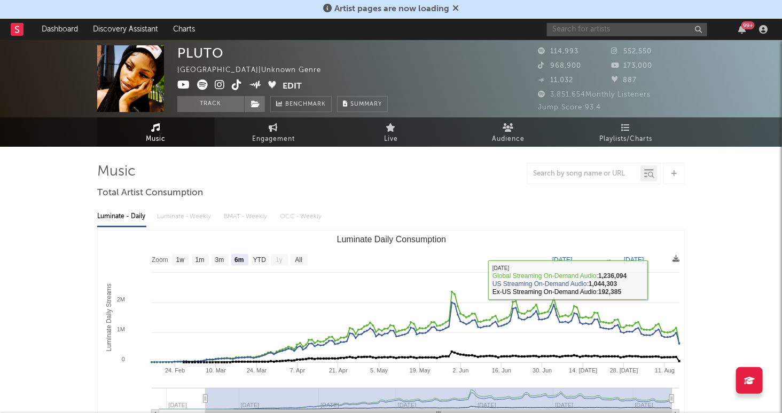
click at [617, 30] on input "text" at bounding box center [627, 29] width 160 height 13
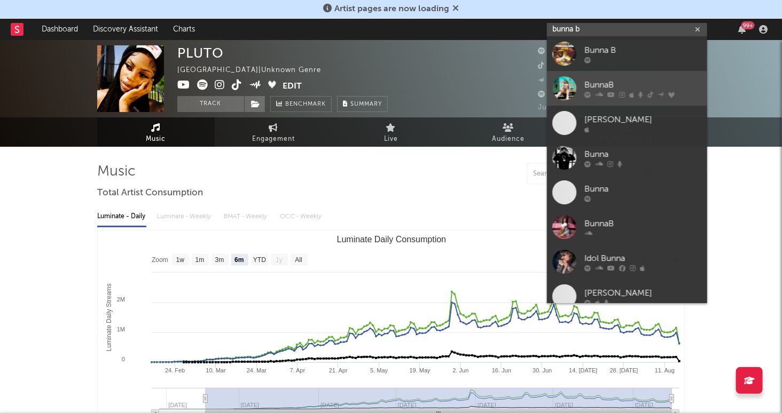
type input "bunna b"
click at [617, 82] on div "BunnaB" at bounding box center [643, 85] width 118 height 13
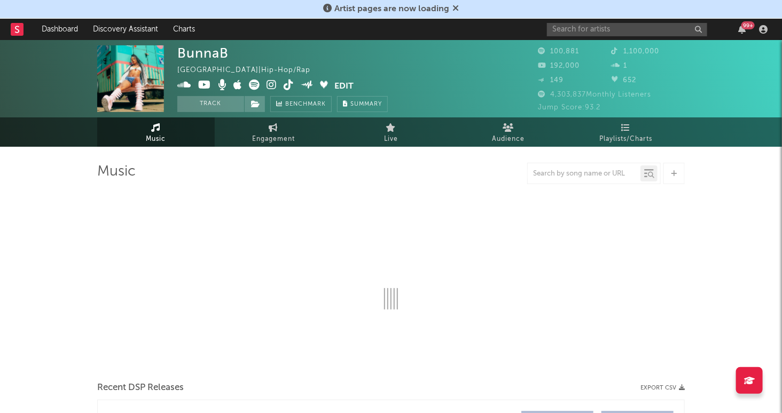
select select "6m"
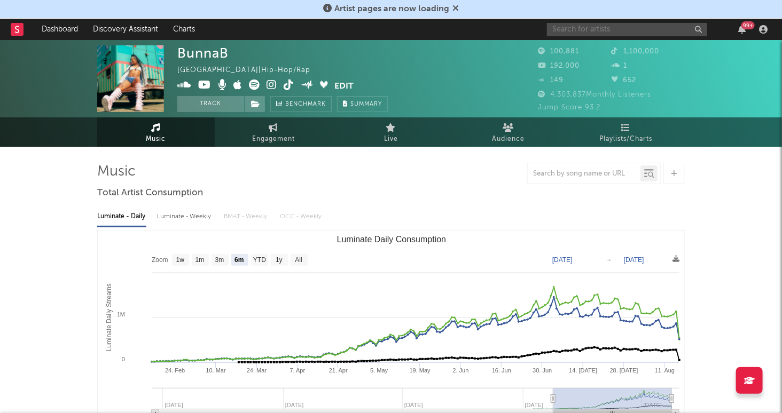
click at [633, 31] on input "text" at bounding box center [627, 29] width 160 height 13
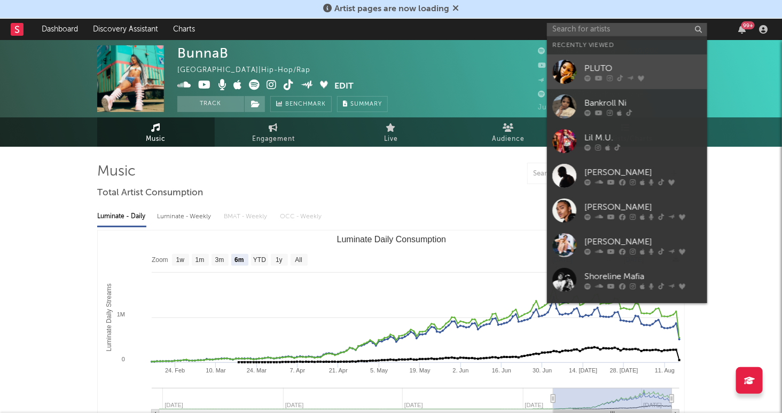
click at [633, 66] on div "PLUTO" at bounding box center [643, 68] width 118 height 13
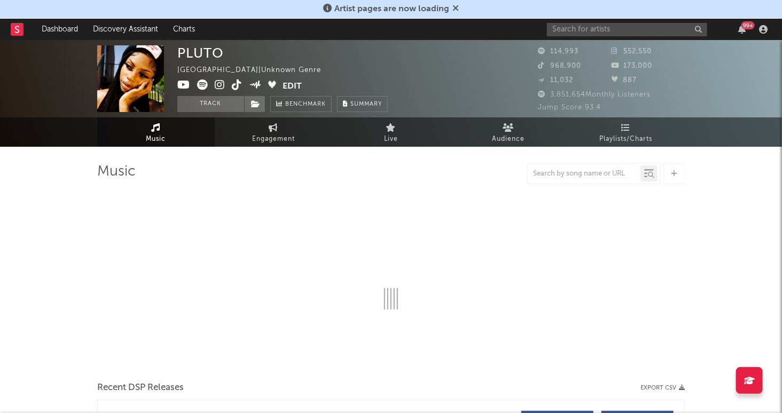
select select "6m"
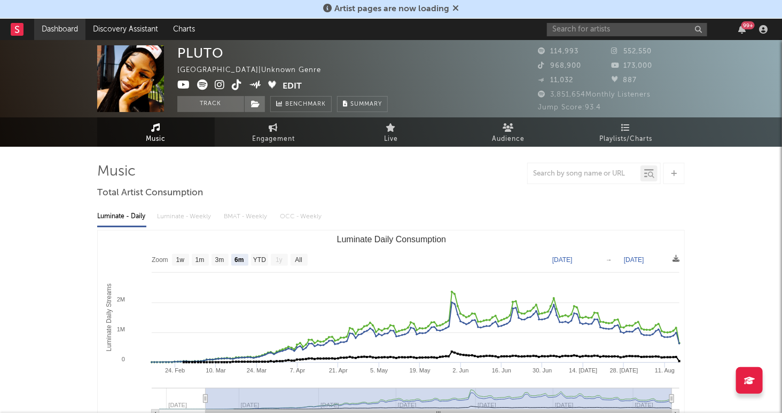
click at [54, 34] on link "Dashboard" at bounding box center [59, 29] width 51 height 21
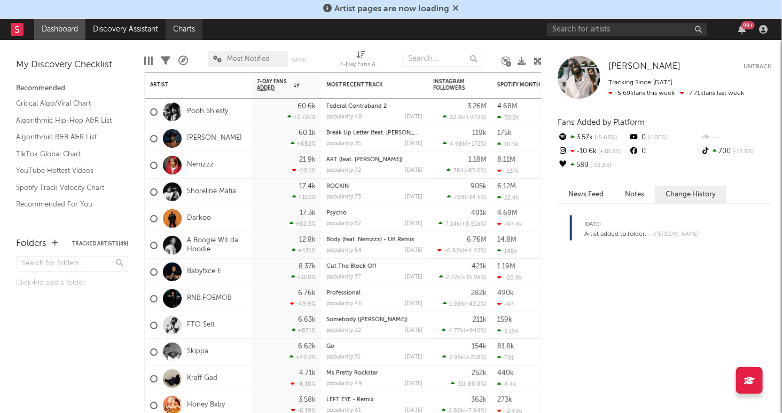
click at [183, 29] on link "Charts" at bounding box center [184, 29] width 37 height 21
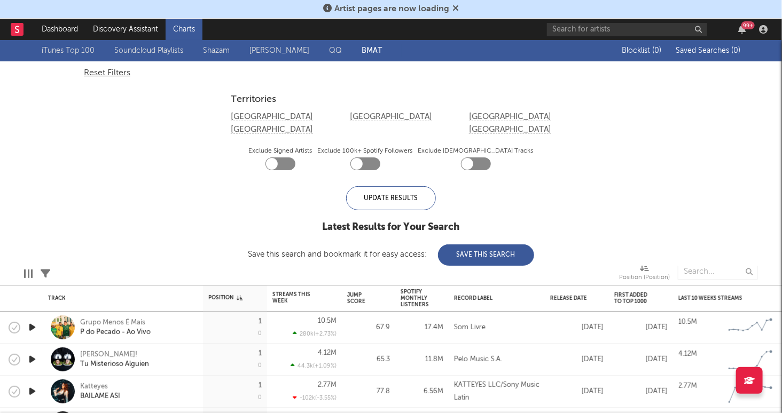
click at [218, 54] on link "Shazam" at bounding box center [216, 50] width 27 height 13
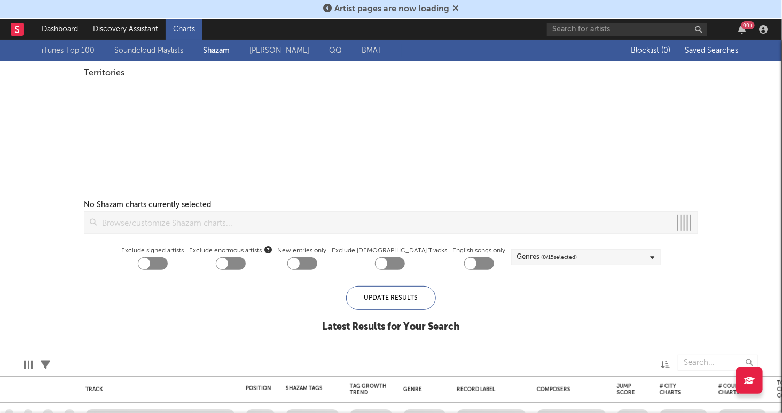
checkbox input "true"
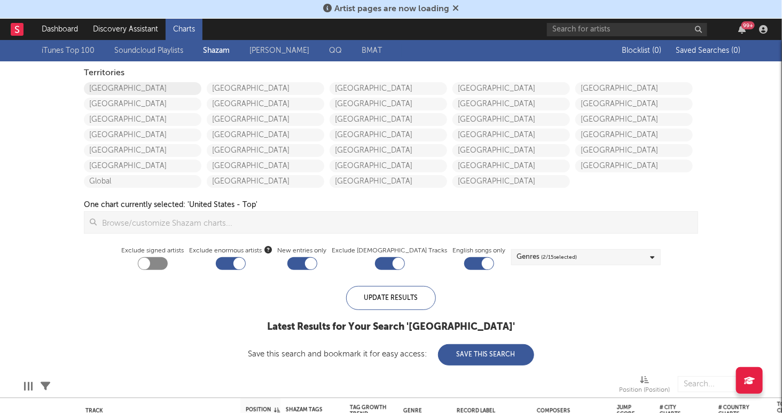
click at [144, 88] on link "[GEOGRAPHIC_DATA]" at bounding box center [143, 88] width 118 height 13
checkbox input "true"
checkbox input "false"
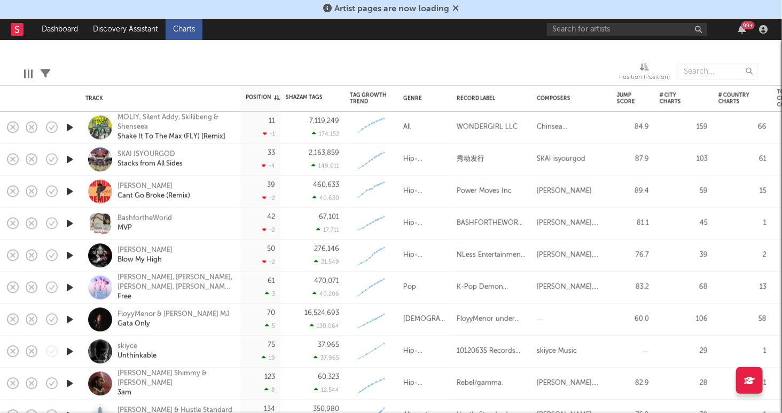
click at [70, 159] on icon "button" at bounding box center [69, 159] width 11 height 13
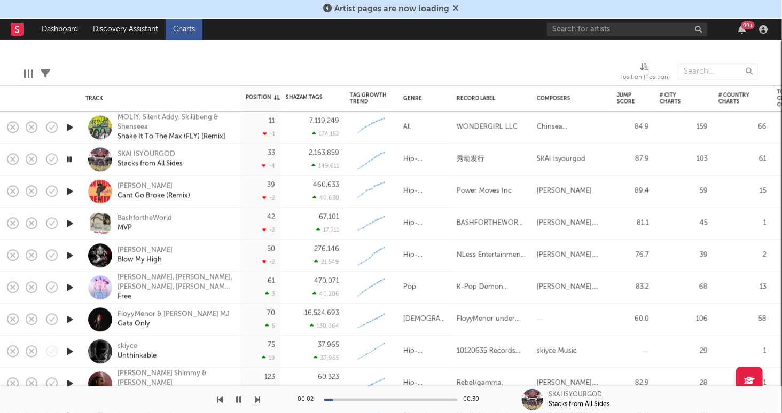
click at [70, 159] on icon "button" at bounding box center [69, 159] width 10 height 13
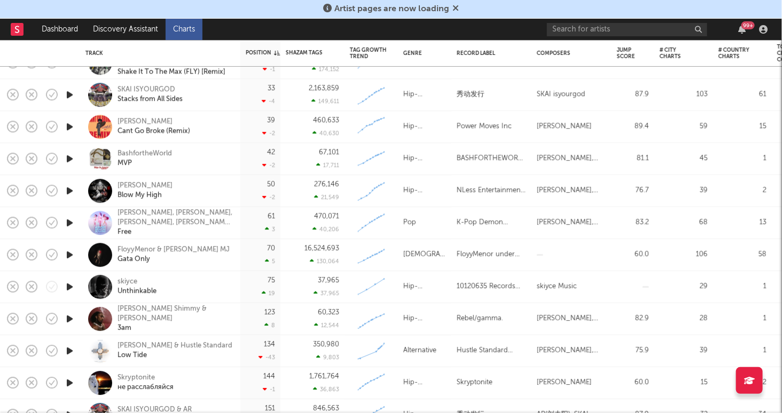
click at [69, 220] on icon "button" at bounding box center [69, 222] width 11 height 13
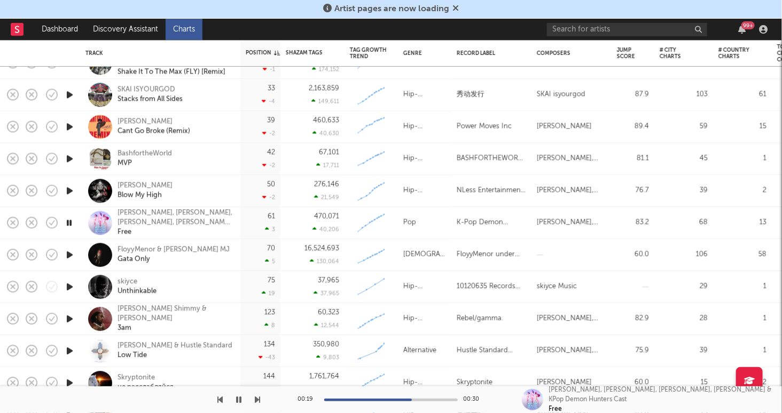
click at [71, 221] on icon "button" at bounding box center [69, 222] width 10 height 13
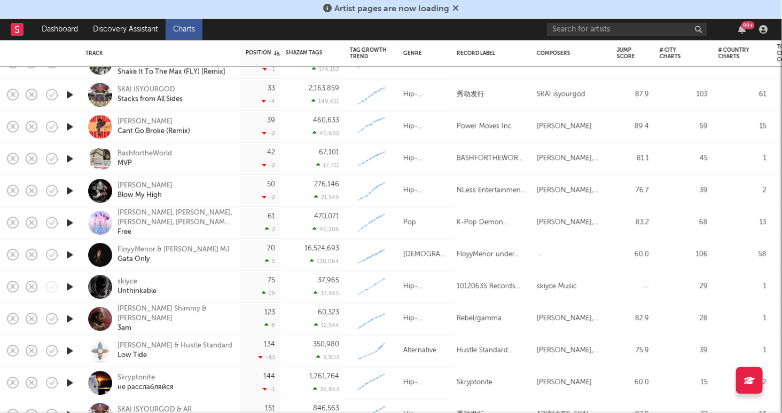
click at [71, 256] on icon "button" at bounding box center [69, 254] width 11 height 13
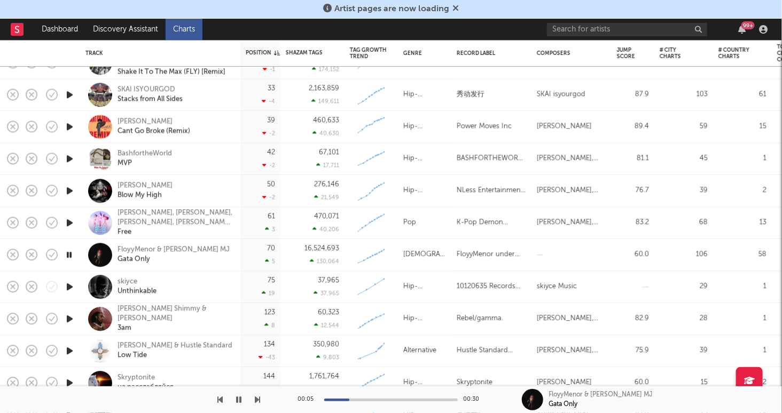
click at [377, 395] on div "00:05 00:30" at bounding box center [391, 400] width 187 height 27
click at [377, 401] on div at bounding box center [391, 400] width 134 height 3
click at [406, 398] on div "00:12 00:30" at bounding box center [391, 400] width 187 height 27
click at [408, 401] on div at bounding box center [391, 400] width 134 height 3
click at [242, 400] on button "button" at bounding box center [238, 400] width 11 height 27
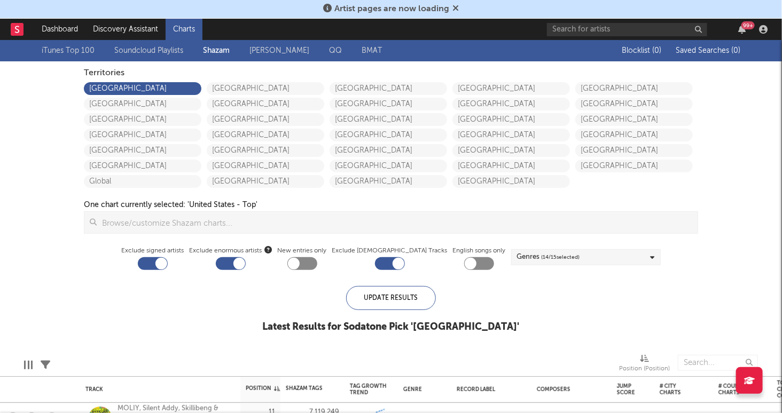
click at [75, 52] on link "iTunes Top 100" at bounding box center [68, 50] width 53 height 13
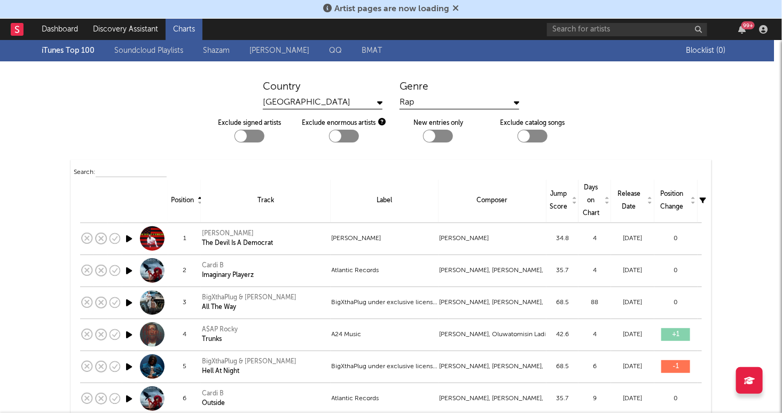
click at [636, 200] on div "Release Date" at bounding box center [633, 201] width 38 height 26
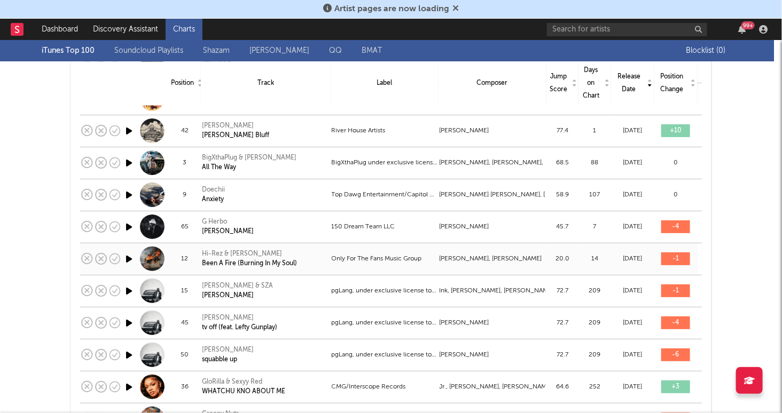
scroll to position [1007, 0]
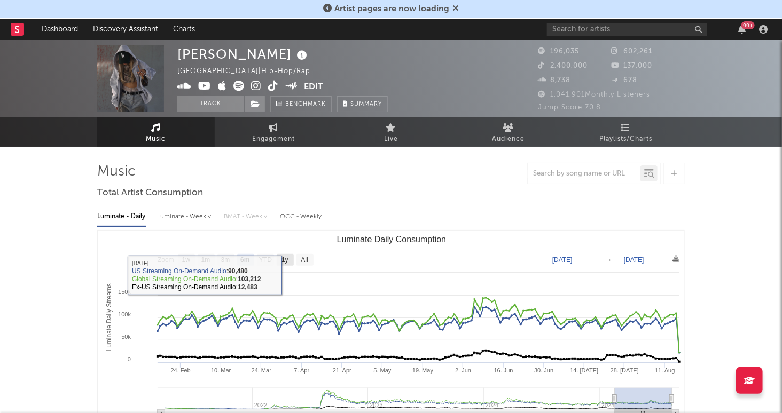
click at [286, 260] on text "1y" at bounding box center [284, 260] width 7 height 7
select select "1y"
type input "2024-08-16"
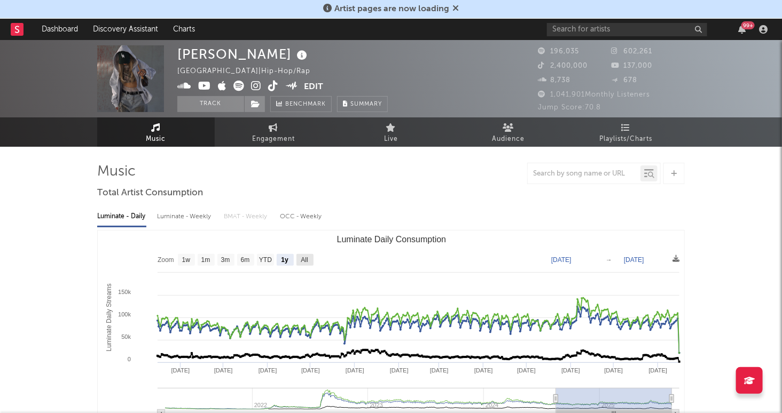
click at [311, 259] on rect "Luminate Daily Consumption" at bounding box center [304, 260] width 17 height 12
select select "All"
type input "2021-03-31"
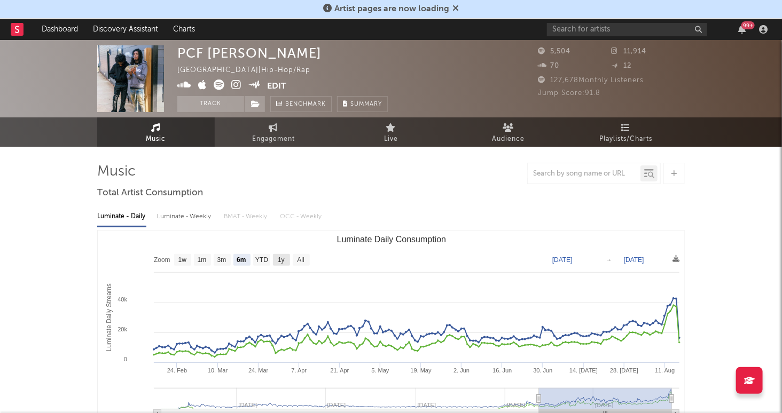
click at [284, 261] on text "1y" at bounding box center [281, 260] width 7 height 7
select select "1y"
type input "[DATE]"
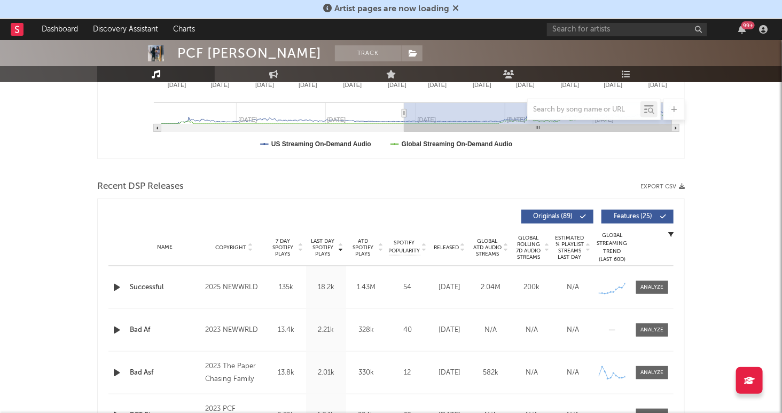
scroll to position [295, 0]
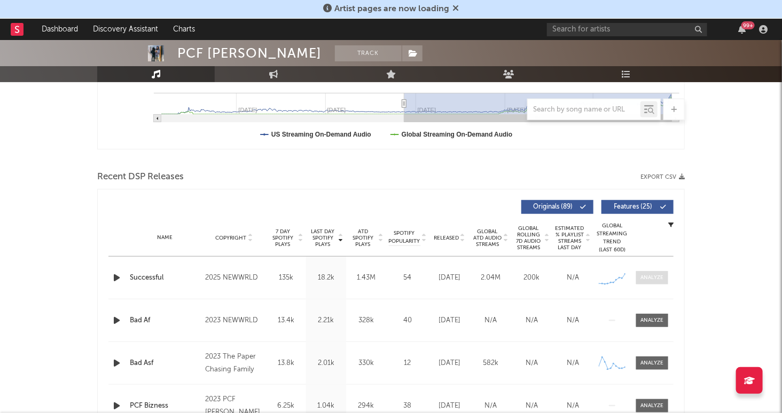
click at [656, 280] on div at bounding box center [652, 278] width 23 height 8
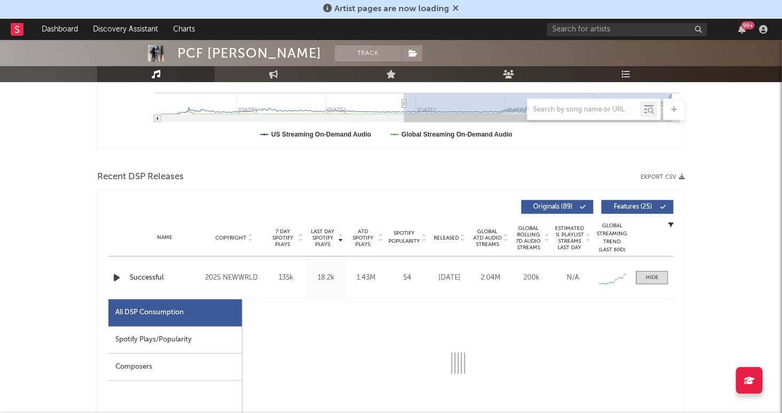
select select "1w"
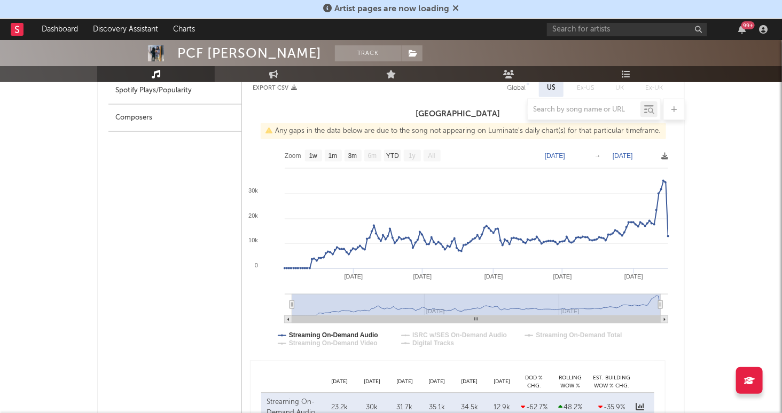
scroll to position [572, 0]
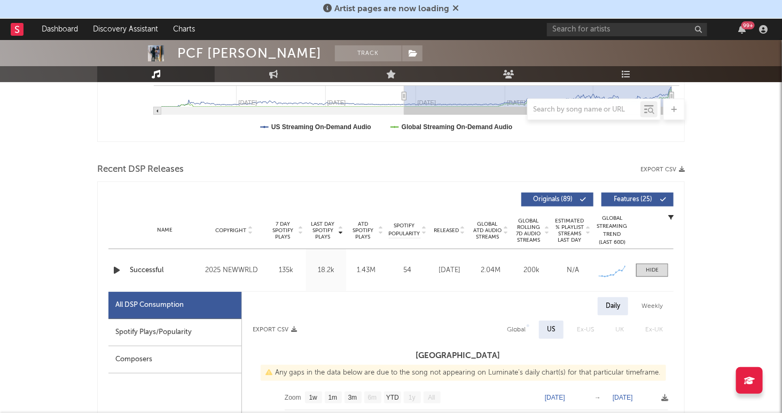
scroll to position [0, 0]
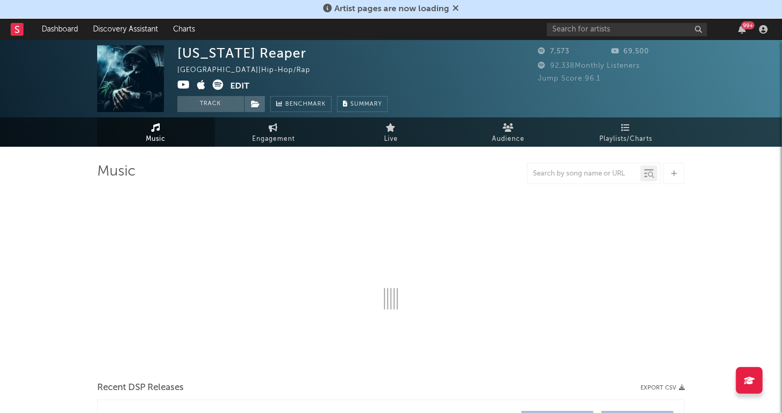
select select "1w"
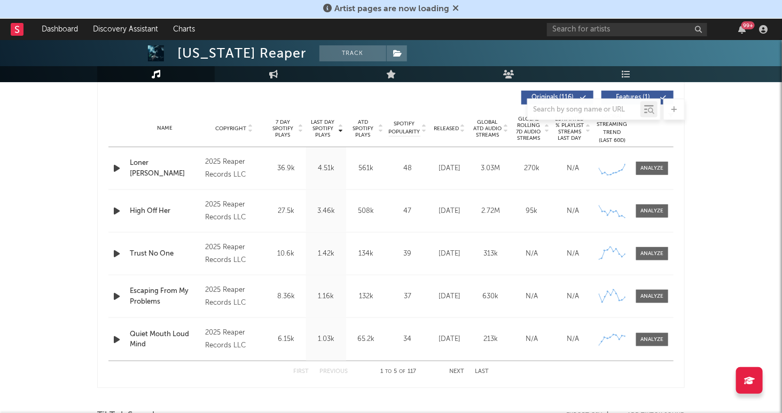
scroll to position [284, 0]
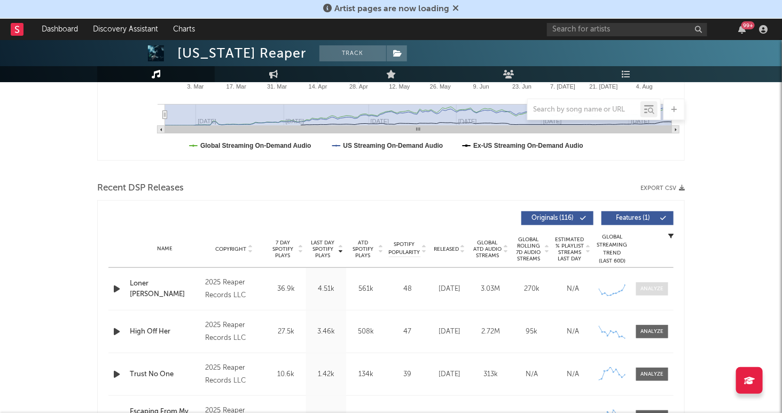
click at [654, 290] on div at bounding box center [652, 289] width 23 height 8
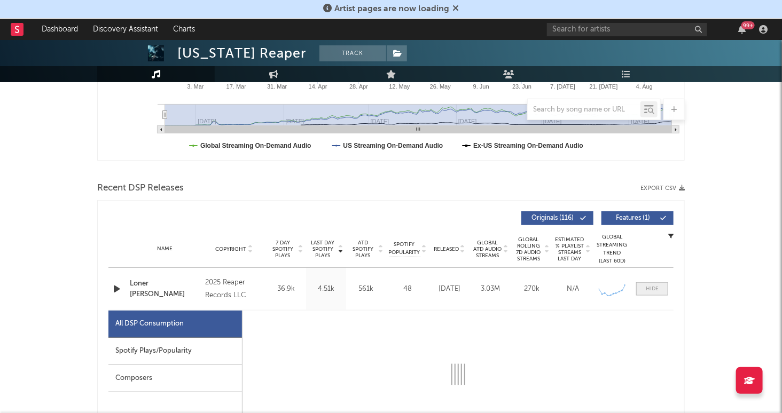
select select "1w"
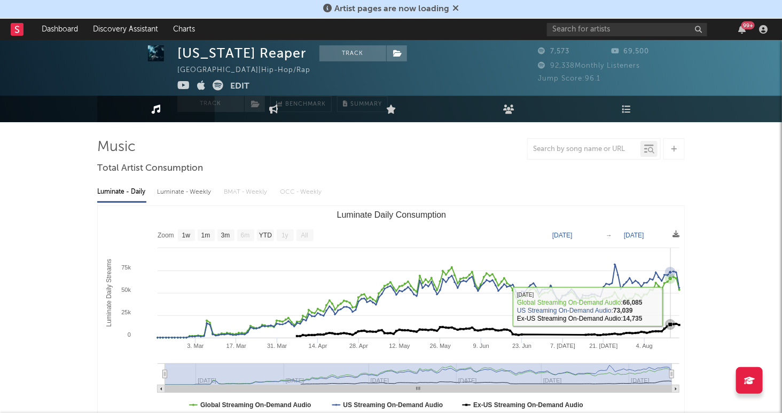
scroll to position [0, 0]
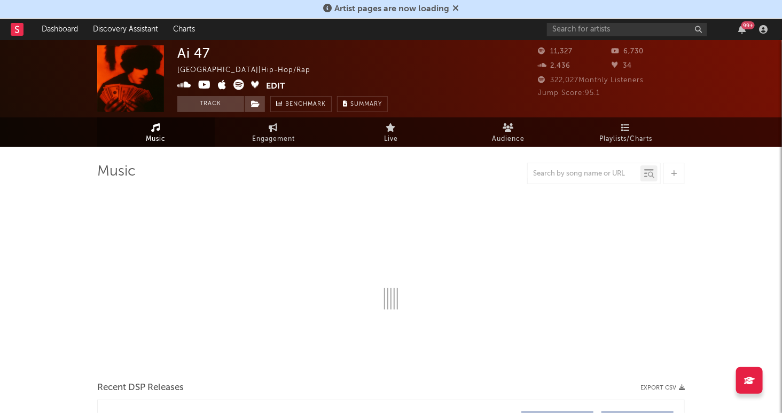
select select "6m"
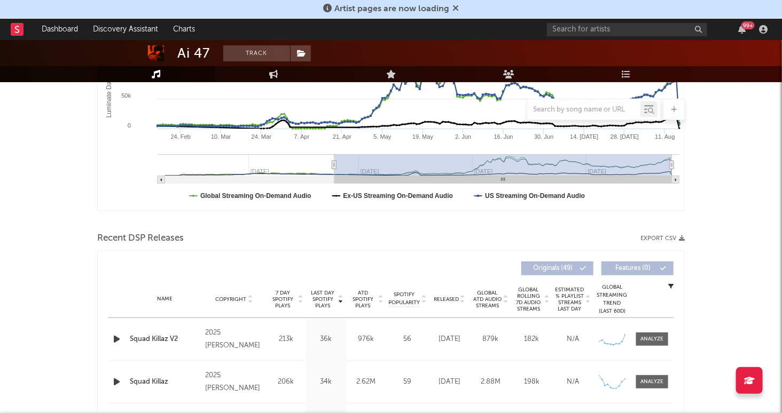
scroll to position [237, 0]
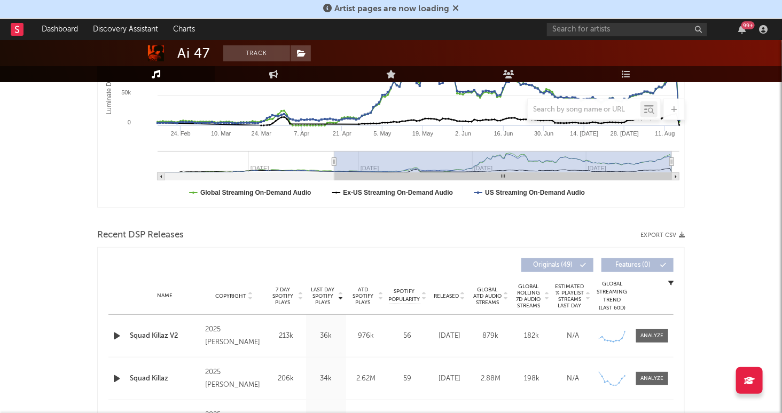
click at [117, 334] on icon "button" at bounding box center [116, 336] width 11 height 13
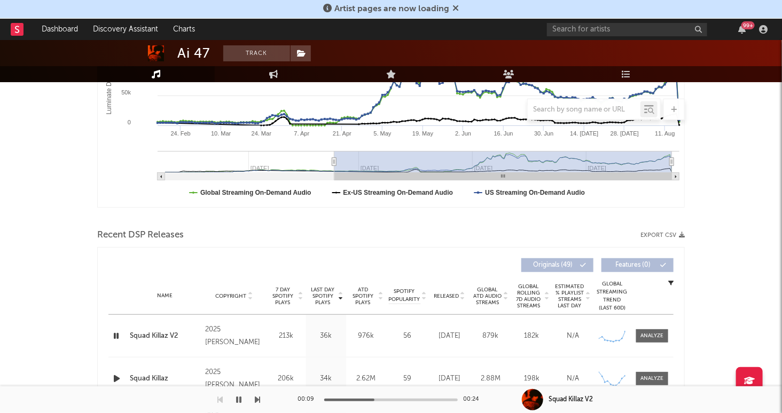
click at [114, 337] on icon "button" at bounding box center [116, 336] width 10 height 13
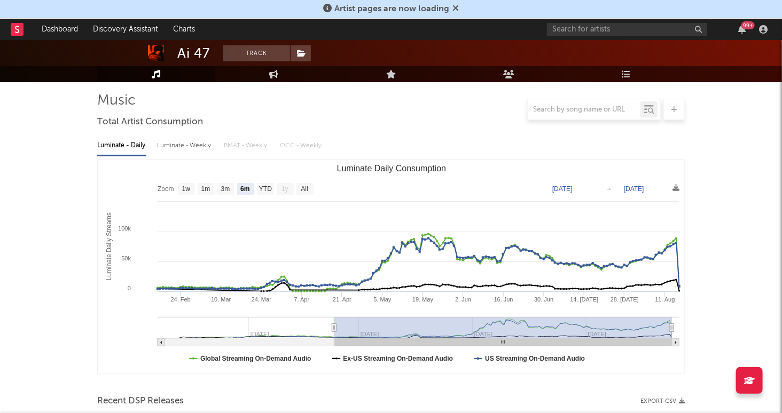
scroll to position [0, 0]
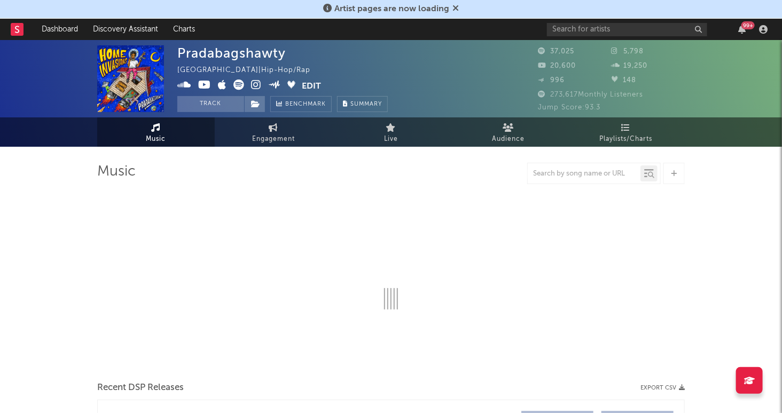
select select "6m"
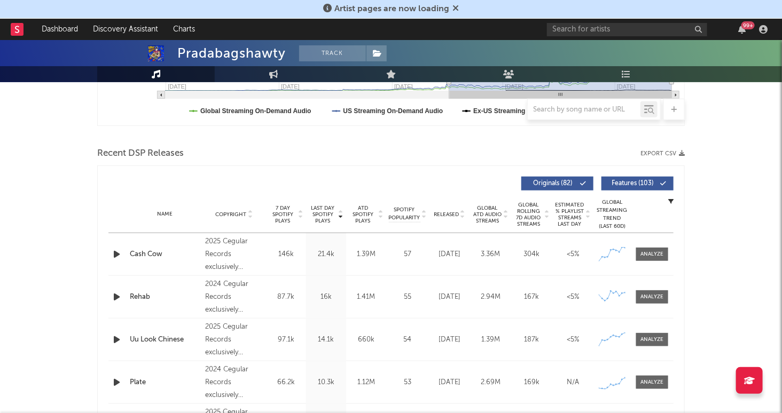
scroll to position [322, 0]
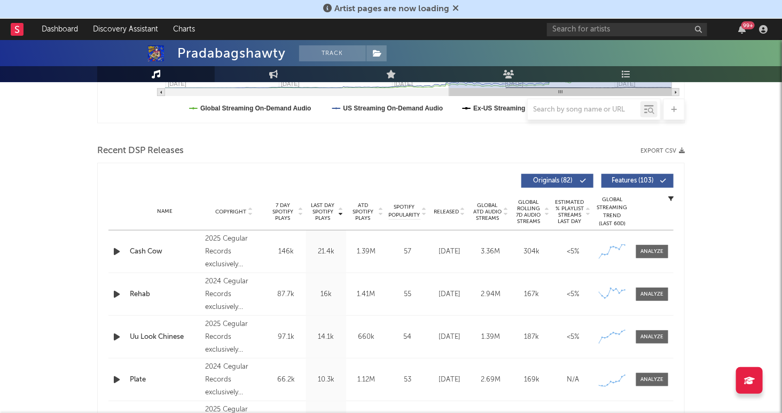
click at [116, 250] on icon "button" at bounding box center [116, 251] width 11 height 13
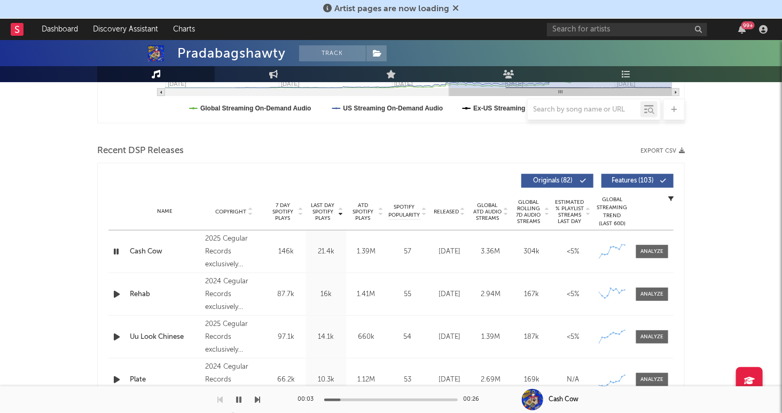
click at [355, 400] on div at bounding box center [391, 400] width 134 height 3
click at [386, 398] on div "00:07 00:26" at bounding box center [391, 400] width 187 height 27
click at [118, 247] on icon "button" at bounding box center [116, 251] width 10 height 13
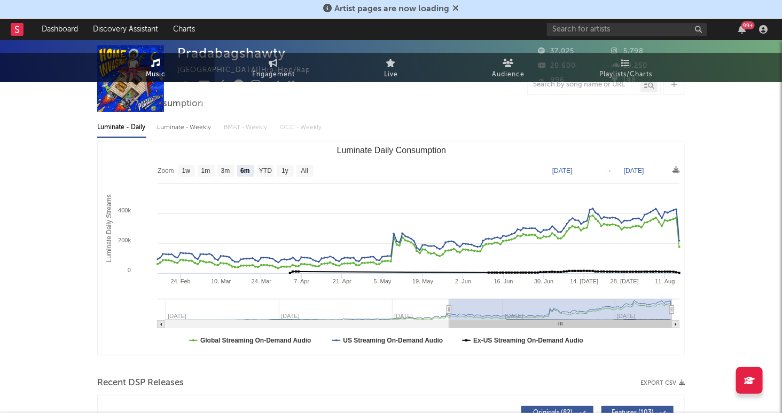
scroll to position [0, 0]
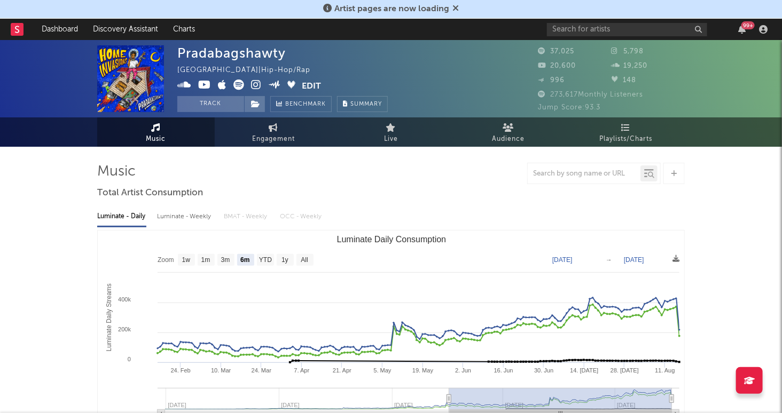
click at [204, 84] on icon at bounding box center [204, 85] width 13 height 11
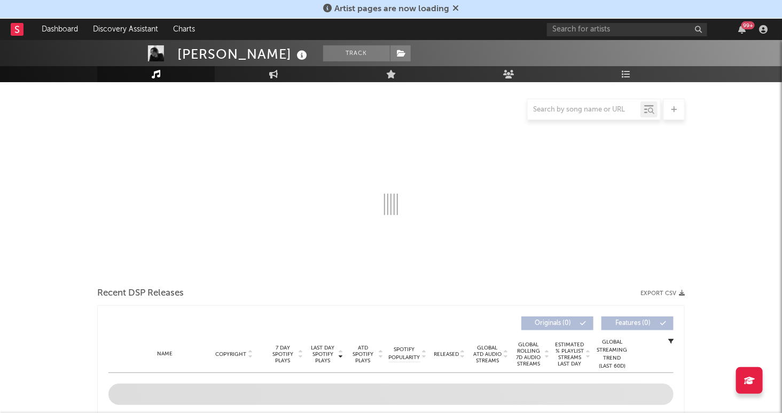
scroll to position [99, 0]
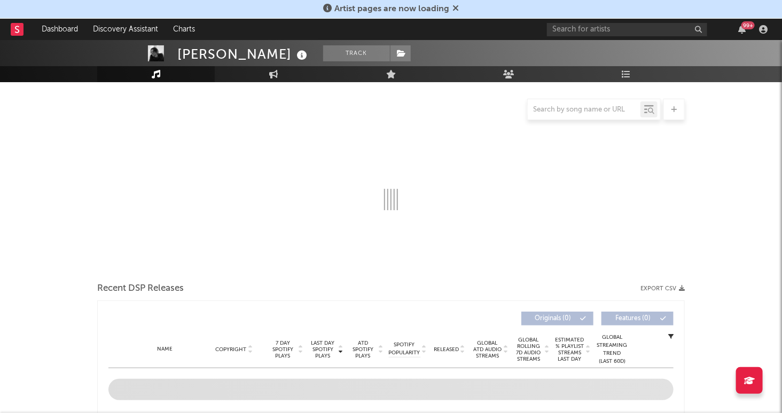
select select "6m"
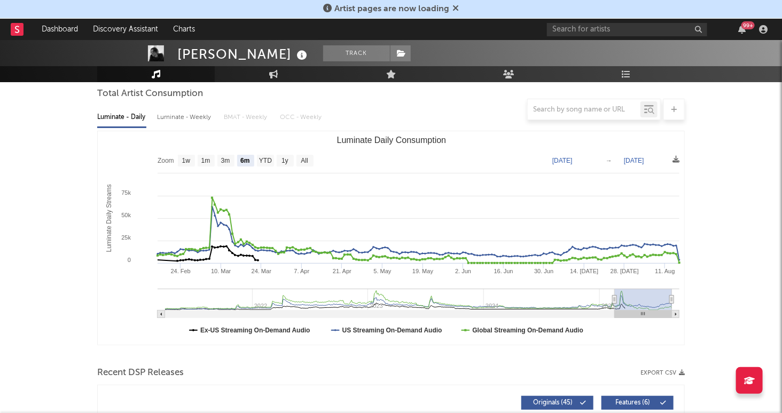
click at [606, 41] on div "34,702 24,000 7,588 5,040 2,497 2,700 338,454 Monthly Listeners Jump Score: 78.7" at bounding box center [611, 14] width 147 height 67
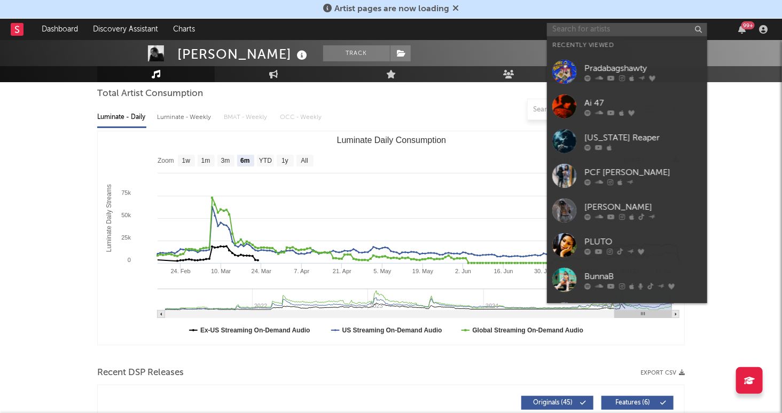
click at [606, 31] on input "text" at bounding box center [627, 29] width 160 height 13
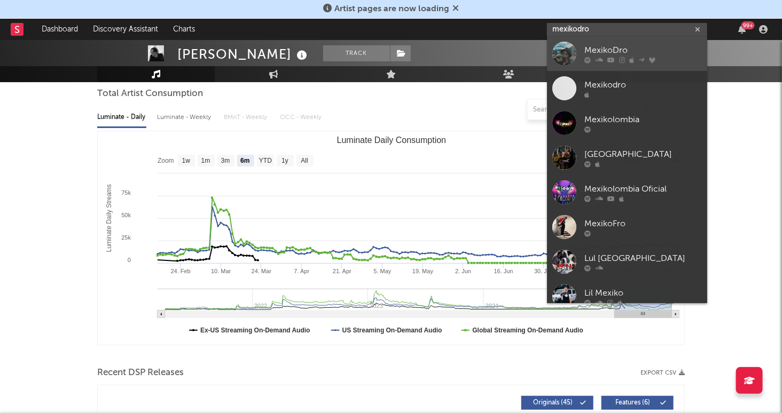
type input "mexikodro"
click at [647, 48] on div "MexikoDro" at bounding box center [643, 50] width 118 height 13
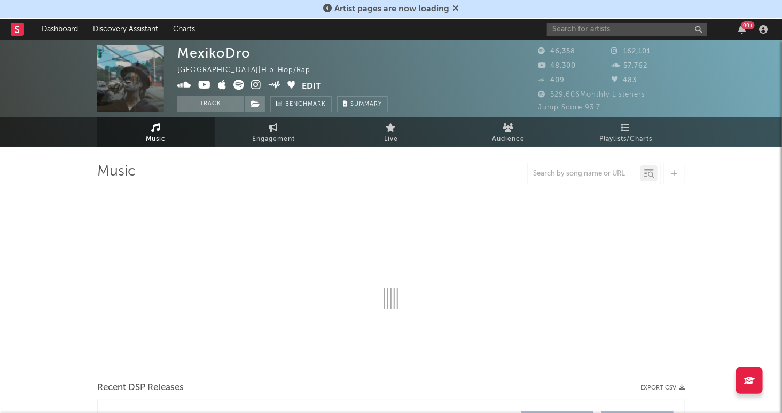
select select "6m"
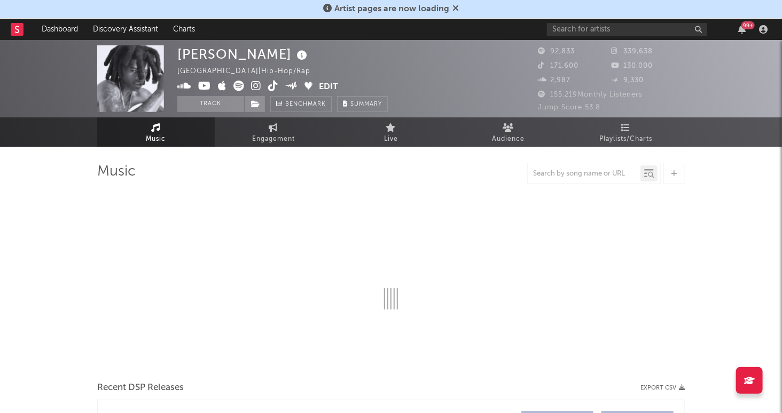
select select "6m"
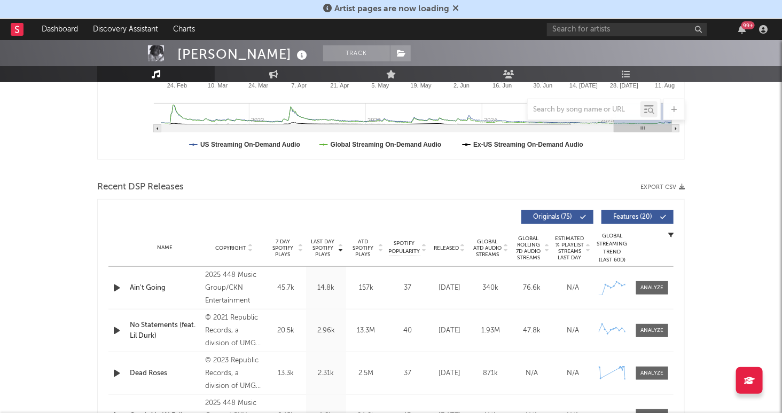
scroll to position [317, 0]
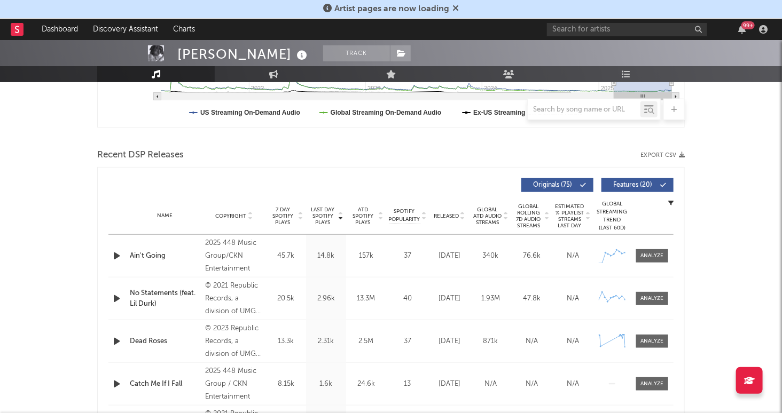
click at [113, 252] on icon "button" at bounding box center [116, 255] width 11 height 13
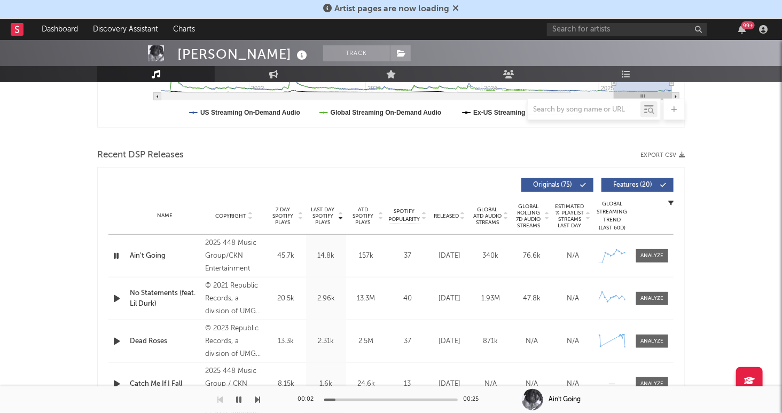
click at [117, 253] on icon "button" at bounding box center [116, 255] width 10 height 13
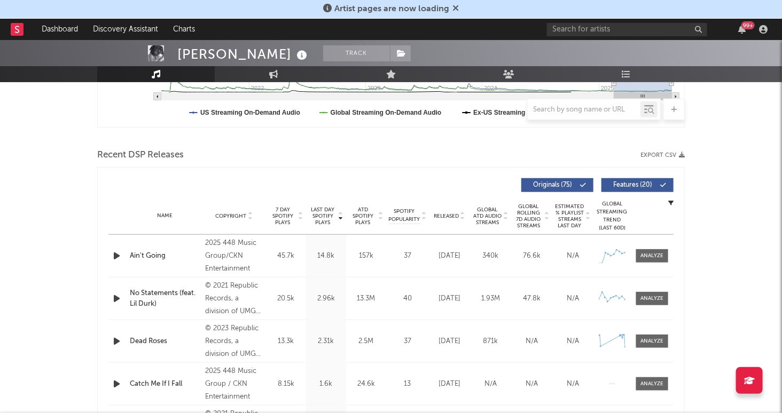
click at [118, 252] on icon "button" at bounding box center [116, 255] width 11 height 13
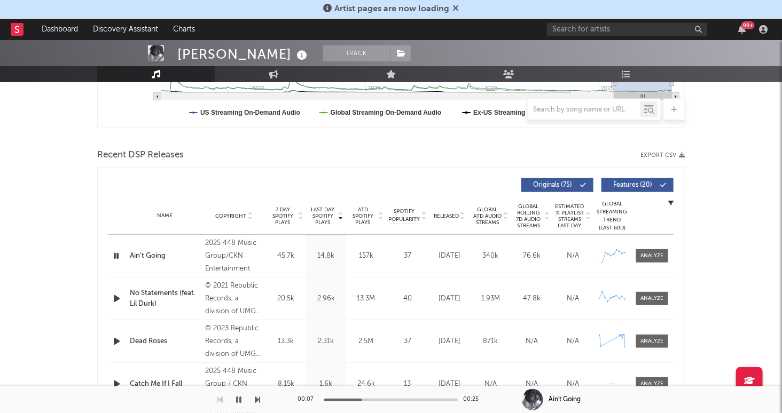
click at [113, 256] on icon "button" at bounding box center [116, 255] width 10 height 13
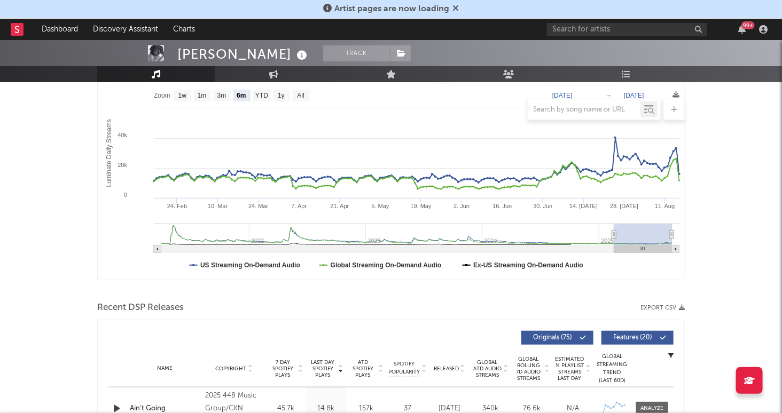
scroll to position [0, 0]
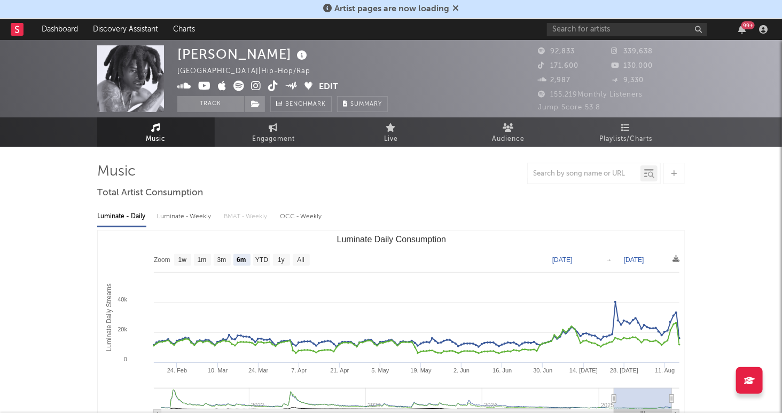
click at [202, 85] on icon at bounding box center [204, 86] width 13 height 11
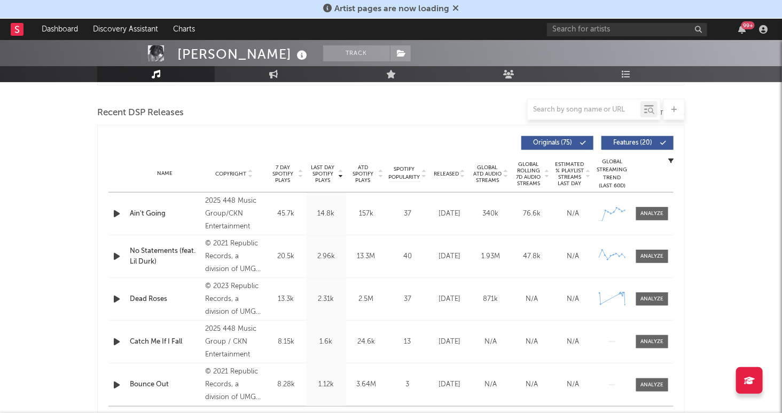
scroll to position [303, 0]
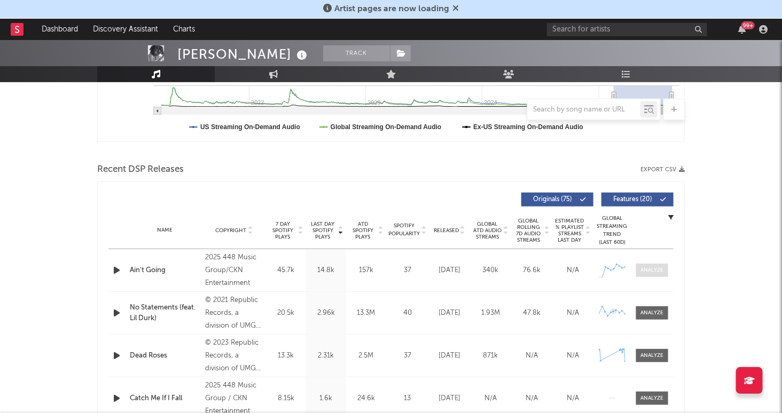
click at [651, 268] on div at bounding box center [652, 271] width 23 height 8
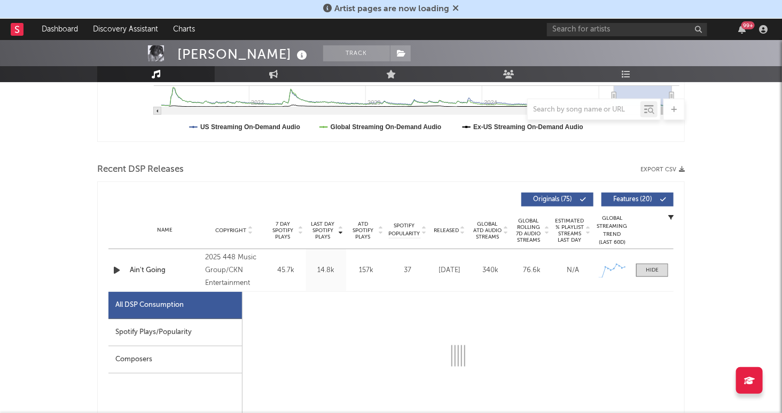
select select "1w"
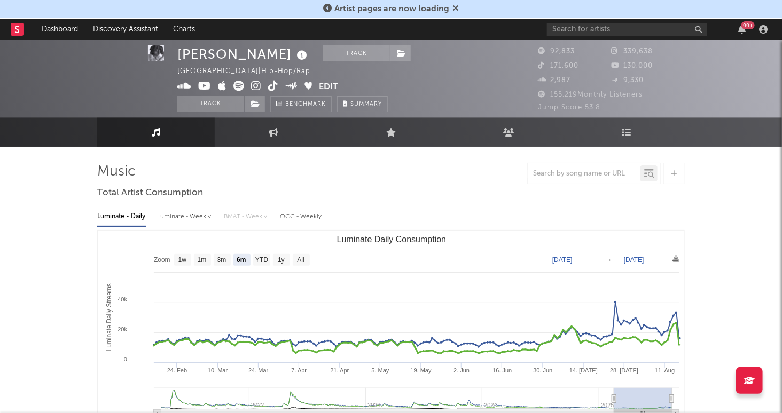
scroll to position [1, 0]
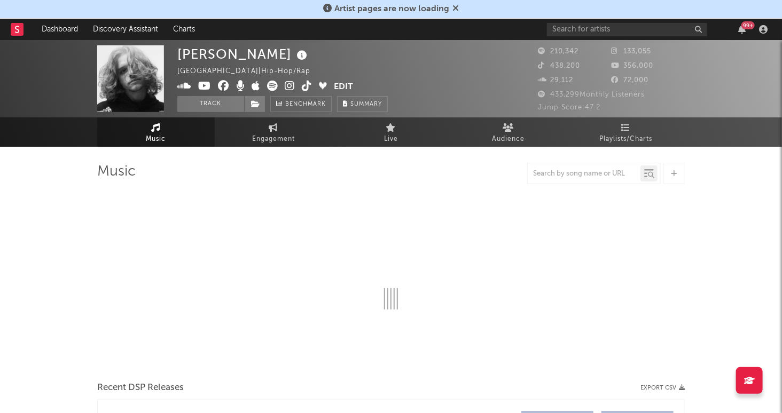
select select "6m"
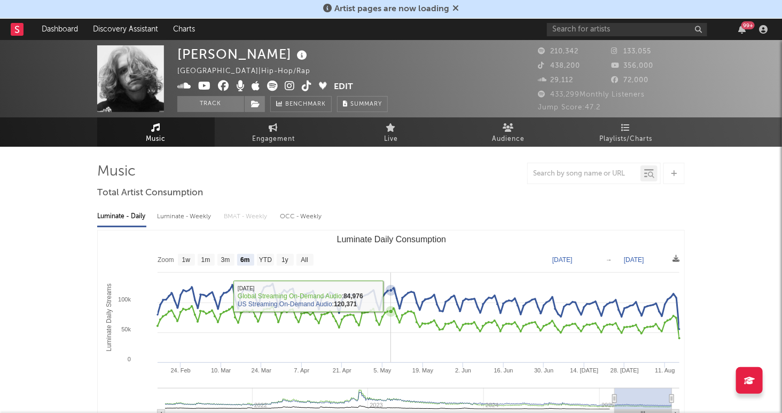
click at [392, 296] on icon "Luminate Daily Consumption" at bounding box center [417, 306] width 525 height 45
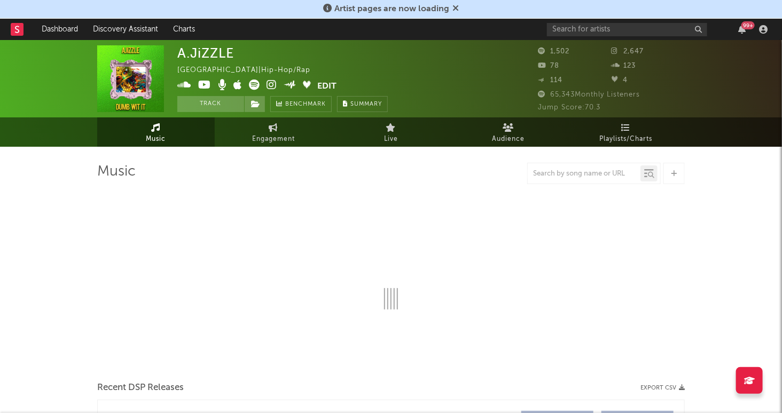
select select "6m"
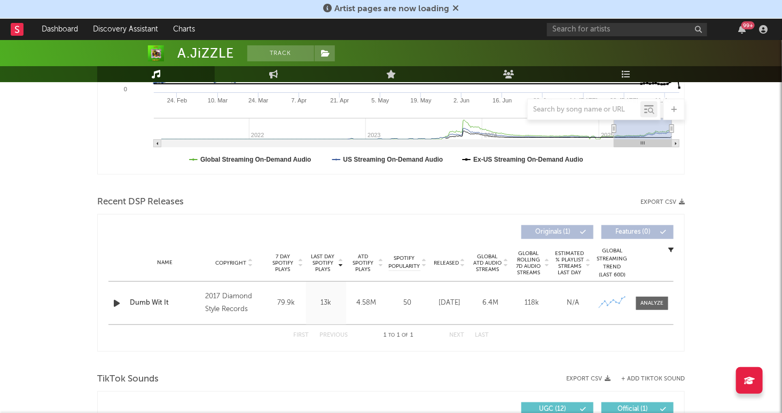
scroll to position [275, 0]
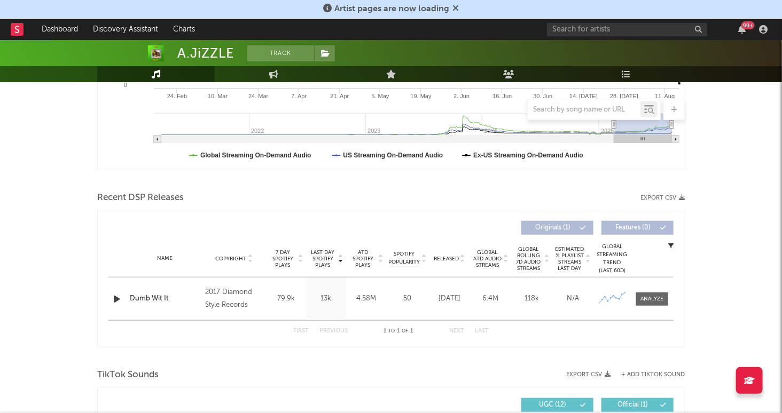
click at [118, 296] on icon "button" at bounding box center [116, 299] width 11 height 13
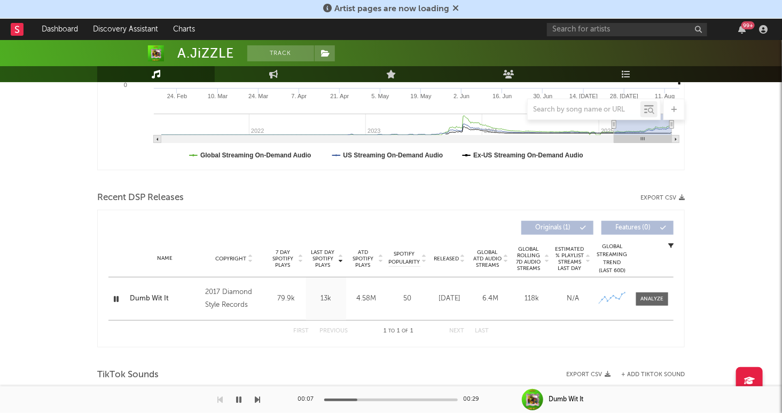
click at [237, 396] on icon "button" at bounding box center [238, 400] width 5 height 9
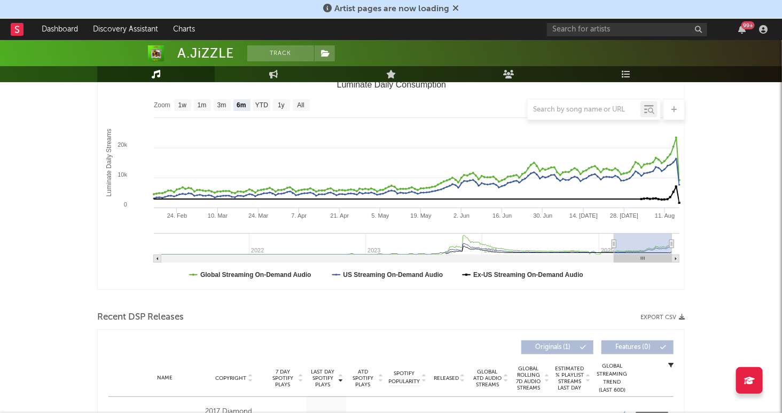
scroll to position [0, 0]
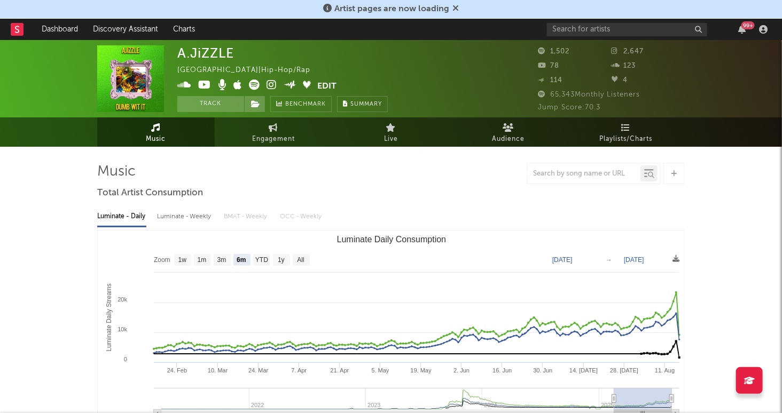
click at [208, 89] on icon at bounding box center [204, 85] width 13 height 11
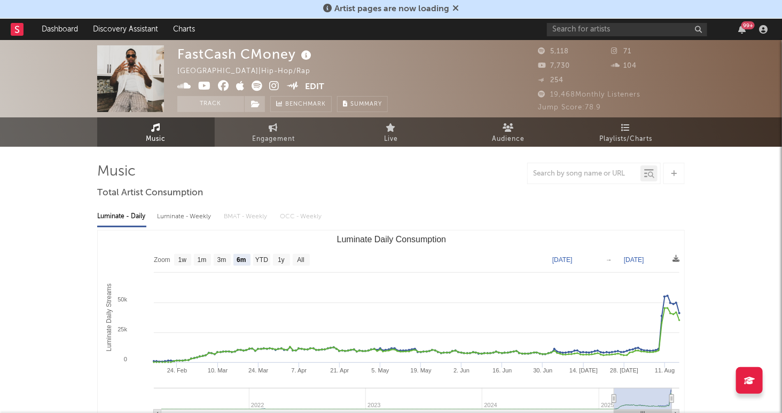
click at [205, 85] on icon at bounding box center [204, 86] width 13 height 11
click at [304, 260] on text "All" at bounding box center [300, 260] width 7 height 7
select select "All"
type input "[DATE]"
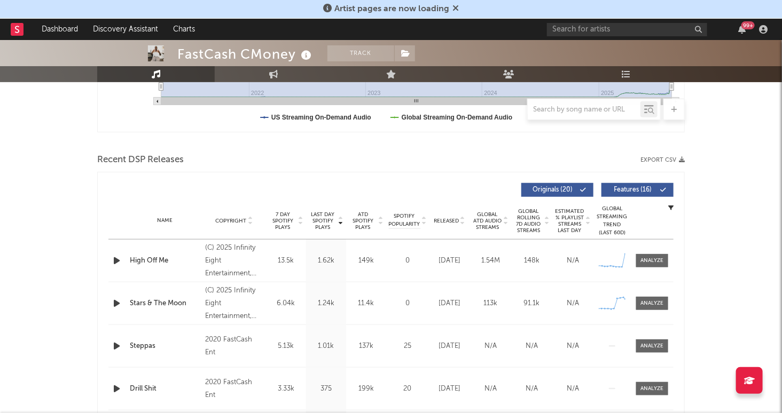
scroll to position [324, 0]
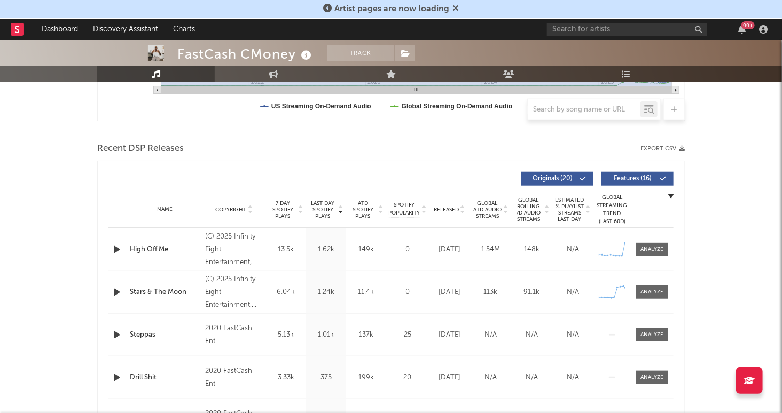
click at [119, 248] on icon "button" at bounding box center [116, 249] width 11 height 13
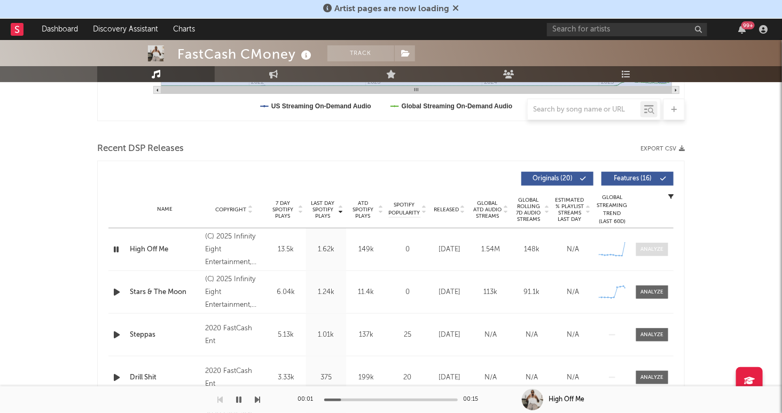
click at [650, 246] on div at bounding box center [652, 250] width 23 height 8
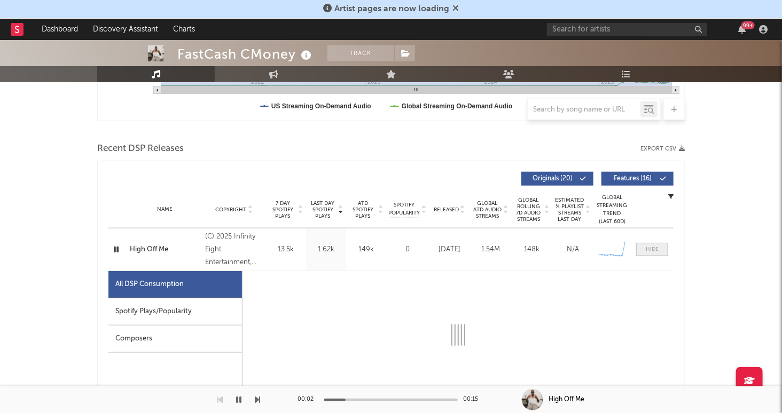
select select "6m"
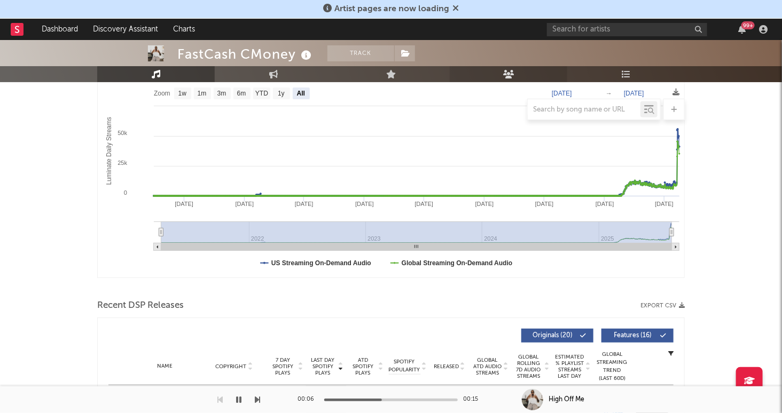
scroll to position [0, 0]
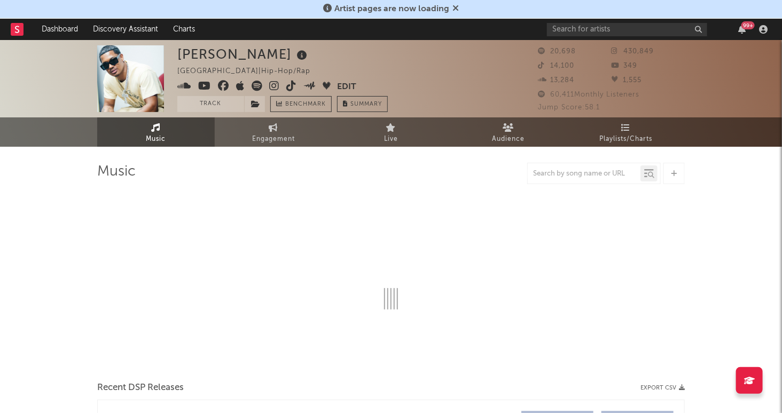
select select "6m"
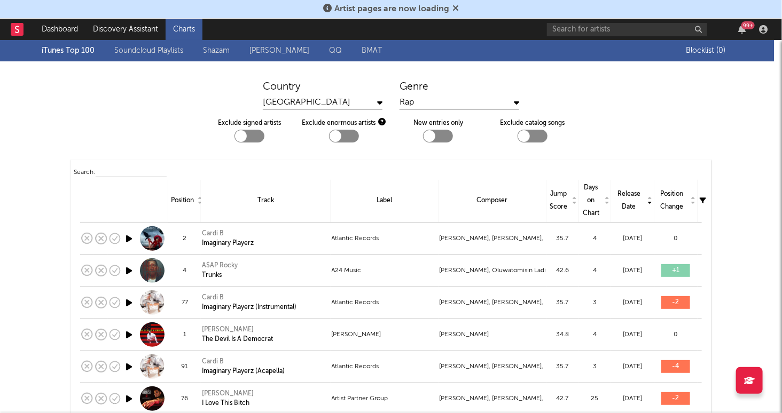
scroll to position [1007, 0]
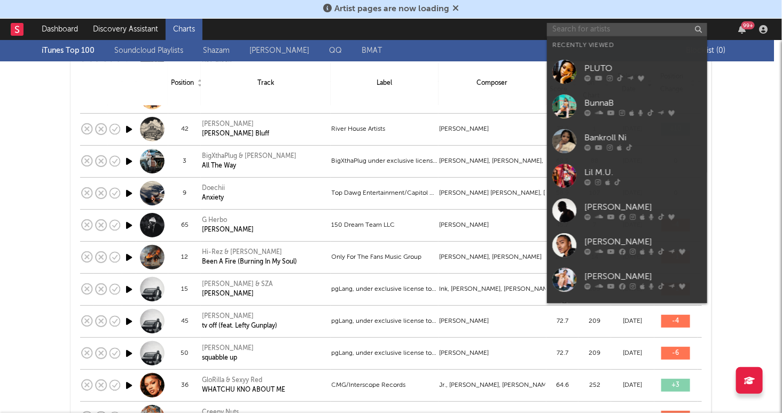
click at [591, 28] on input "text" at bounding box center [627, 29] width 160 height 13
paste input "Echstacy"
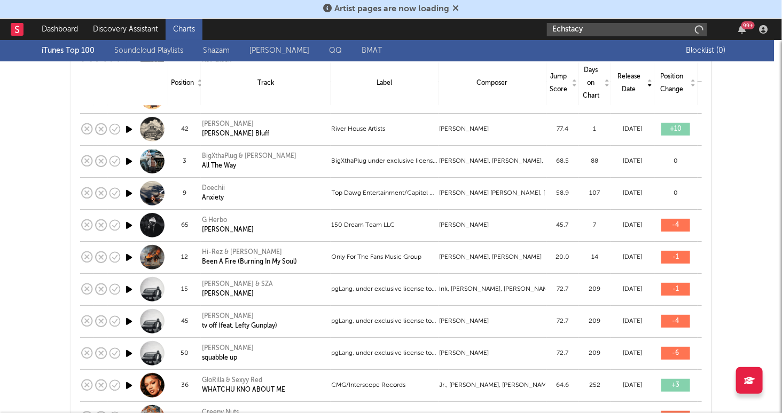
type input "Echstacy"
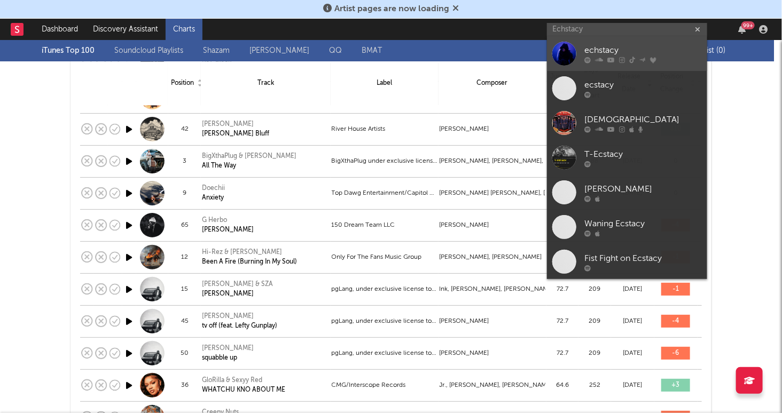
click at [601, 50] on div "echstacy" at bounding box center [643, 50] width 118 height 13
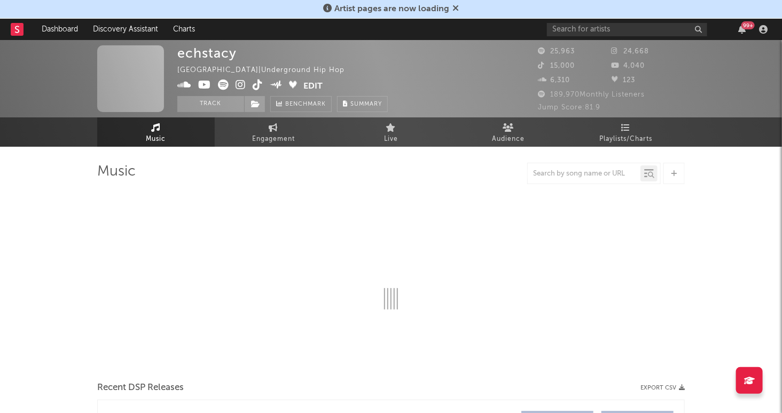
select select "6m"
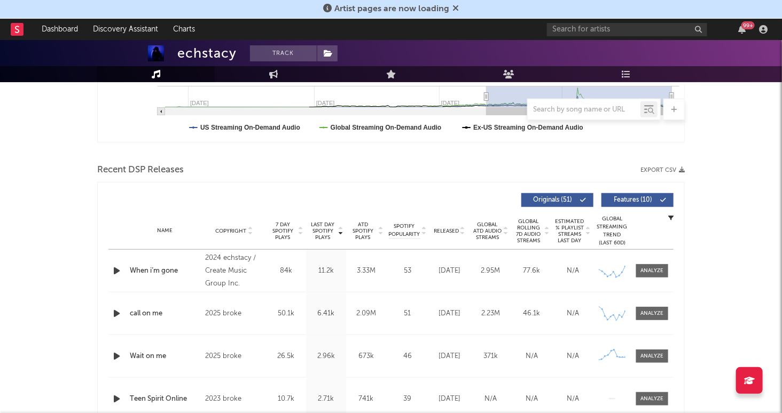
scroll to position [305, 0]
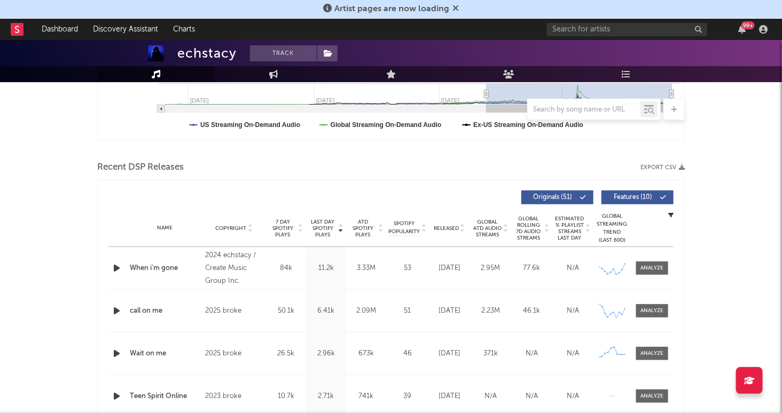
click at [115, 268] on icon "button" at bounding box center [116, 268] width 11 height 13
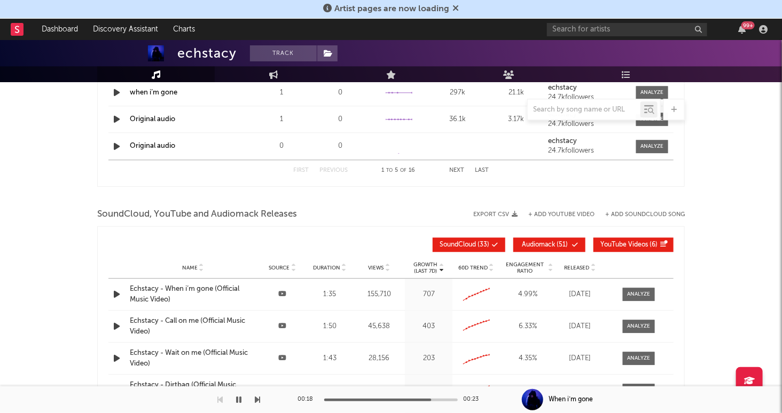
scroll to position [1238, 0]
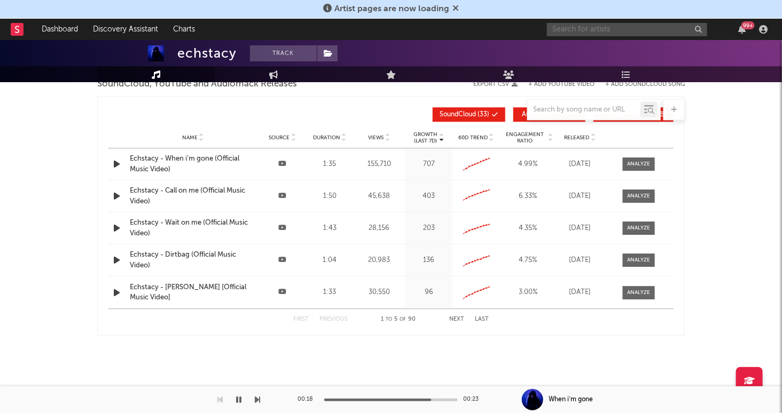
click at [603, 24] on input "text" at bounding box center [627, 29] width 160 height 13
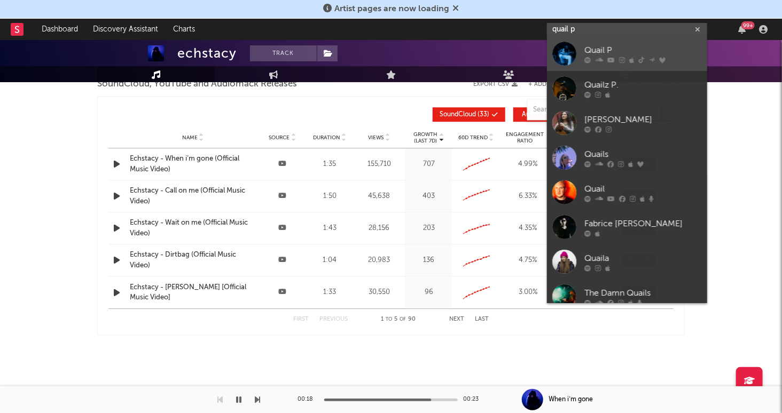
type input "quail p"
click at [662, 51] on div "Quail P" at bounding box center [643, 50] width 118 height 13
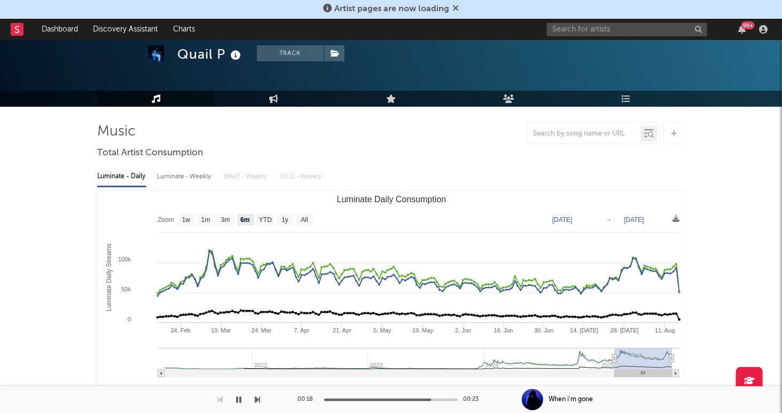
scroll to position [48, 0]
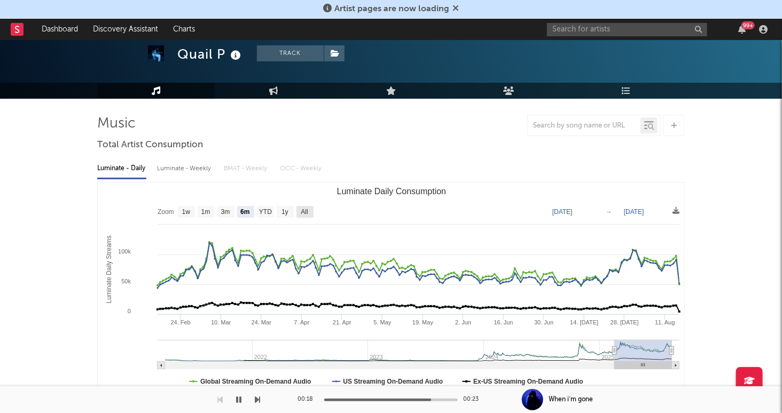
click at [307, 209] on text "All" at bounding box center [304, 212] width 7 height 7
select select "All"
type input "[DATE]"
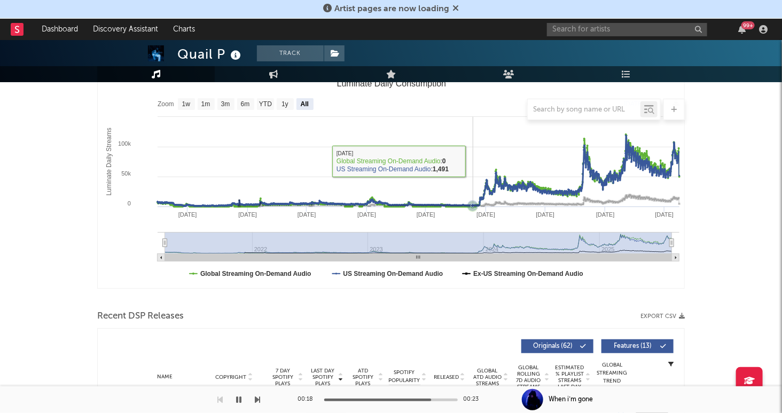
scroll to position [255, 0]
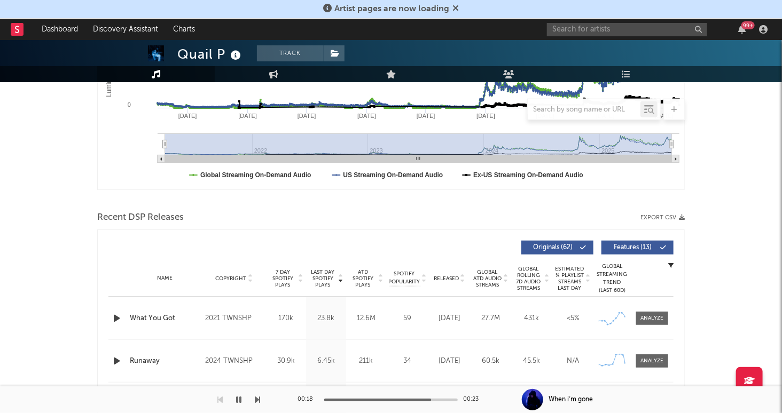
click at [115, 317] on icon "button" at bounding box center [116, 318] width 11 height 13
click at [119, 359] on icon "button" at bounding box center [116, 361] width 11 height 13
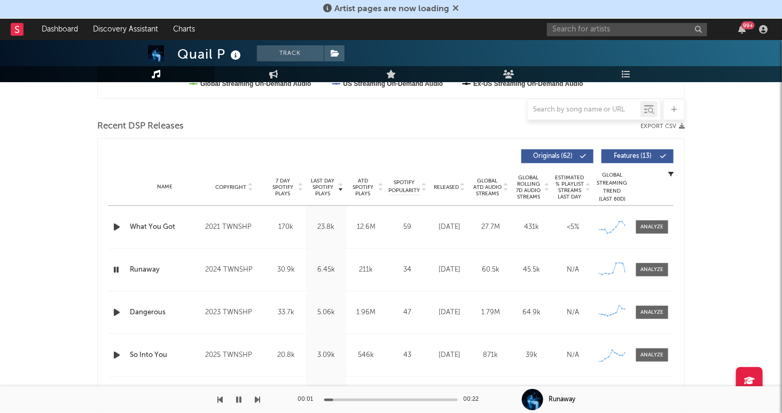
scroll to position [369, 0]
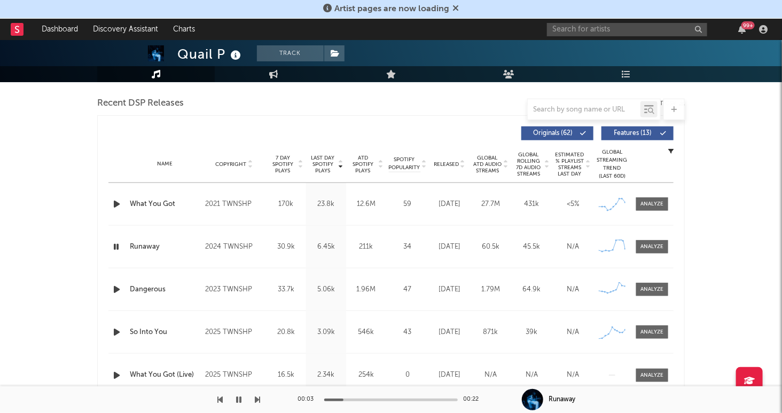
click at [119, 246] on icon "button" at bounding box center [116, 246] width 10 height 13
click at [606, 23] on input "text" at bounding box center [627, 29] width 160 height 13
